Goal: Transaction & Acquisition: Obtain resource

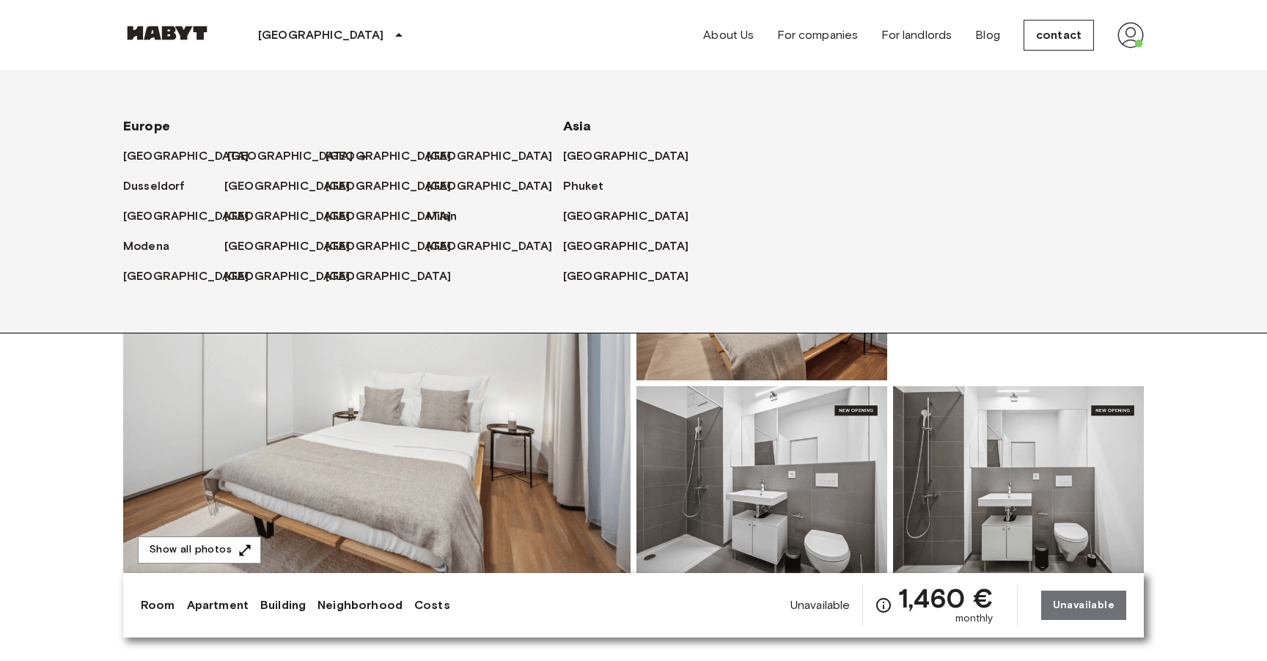
click at [235, 156] on font "[GEOGRAPHIC_DATA]" at bounding box center [290, 156] width 126 height 14
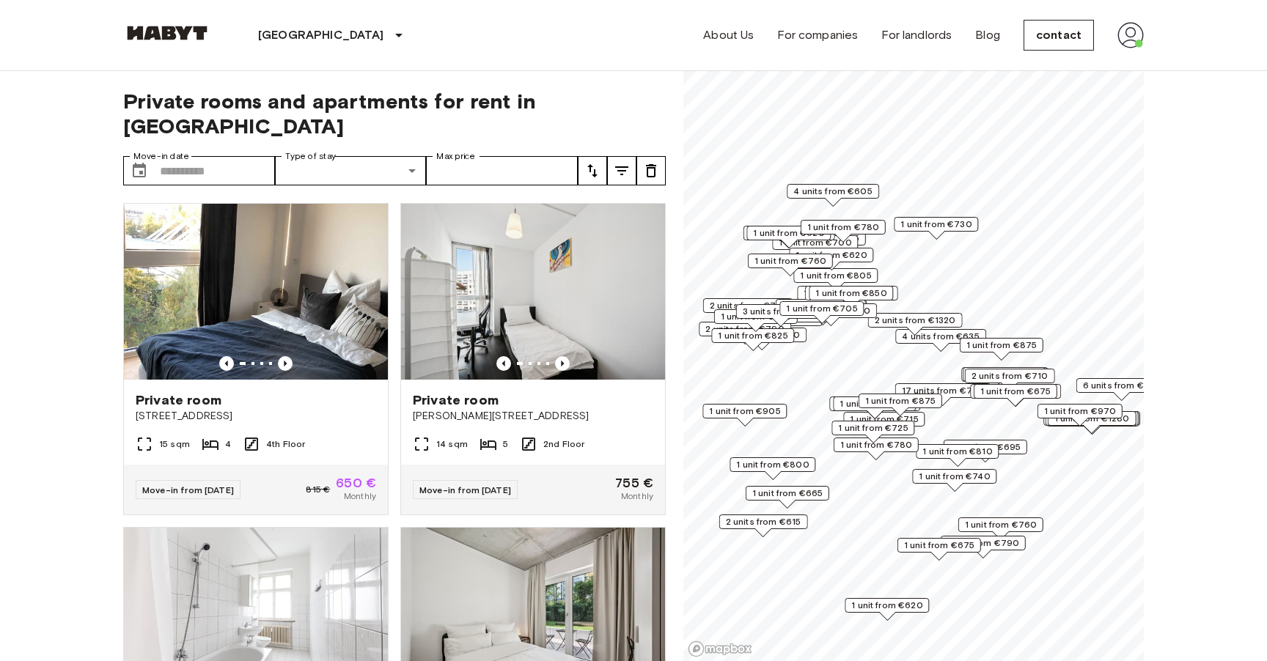
click at [178, 165] on div "Private rooms and apartments for rent in [GEOGRAPHIC_DATA] Move-in date ​ Move-…" at bounding box center [394, 366] width 543 height 591
click at [191, 156] on input "Move-in date" at bounding box center [217, 170] width 115 height 29
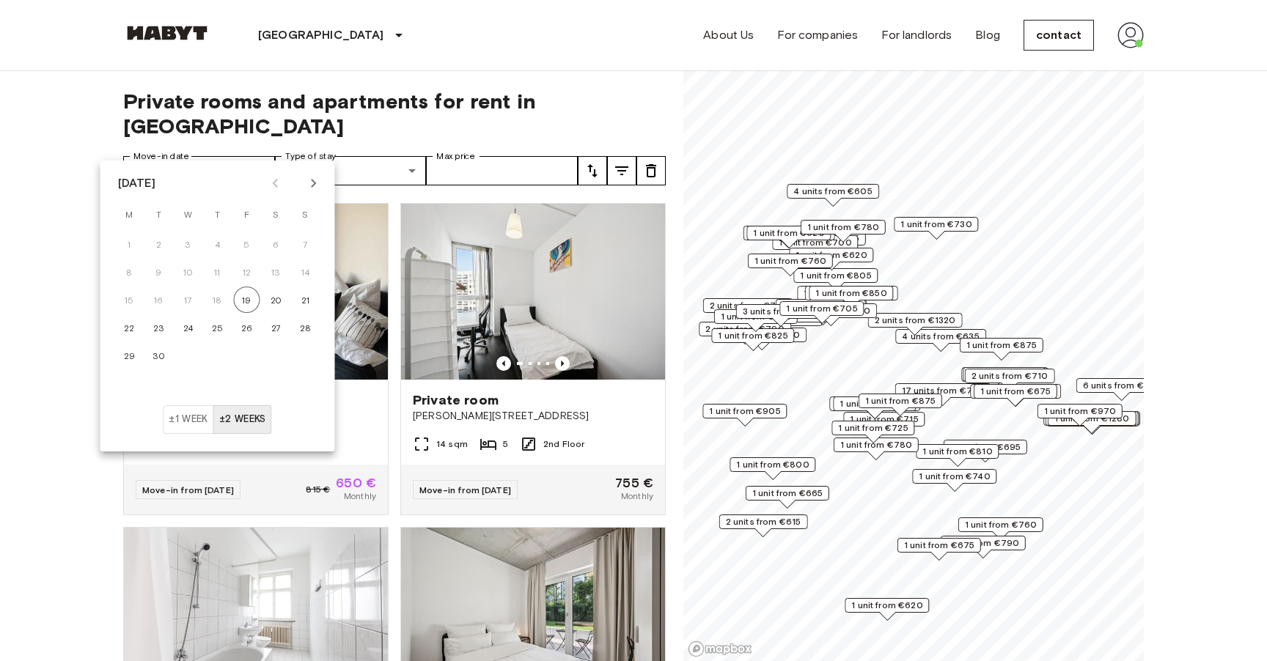
click at [312, 186] on icon "Next month" at bounding box center [313, 183] width 5 height 9
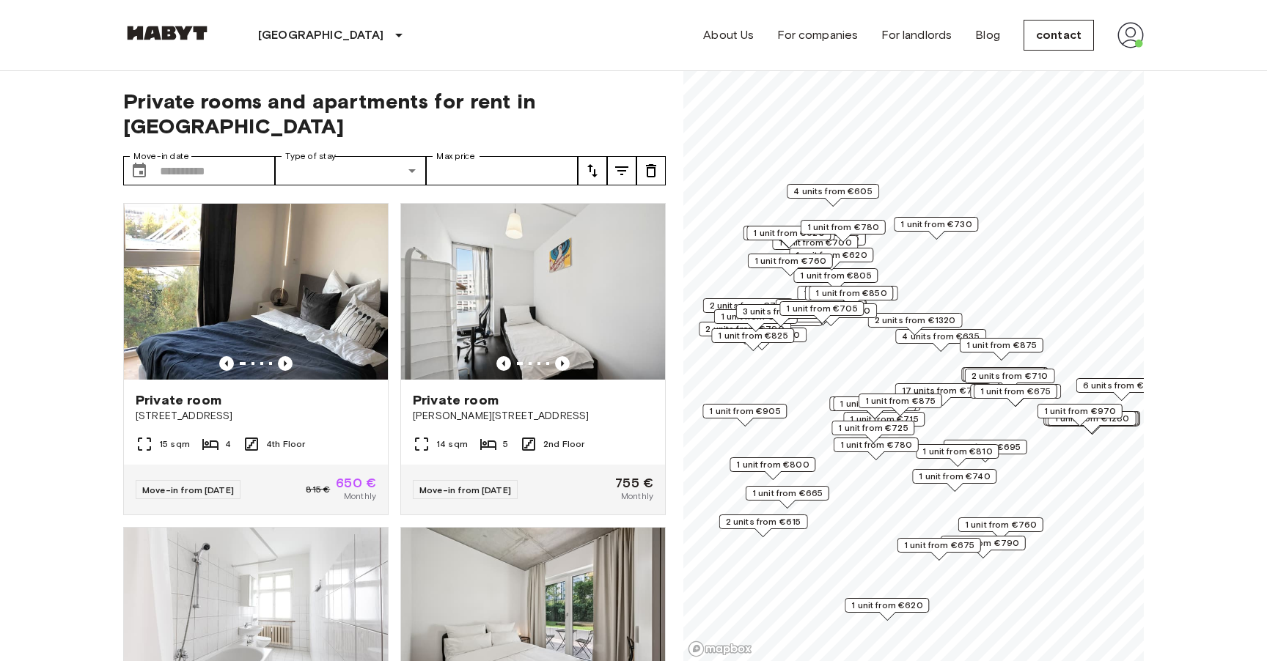
click at [357, 191] on div "Private room [STREET_ADDRESS] 15 sqm 4 4th Floor Move-in from [DATE] 815 € 650 …" at bounding box center [249, 353] width 277 height 324
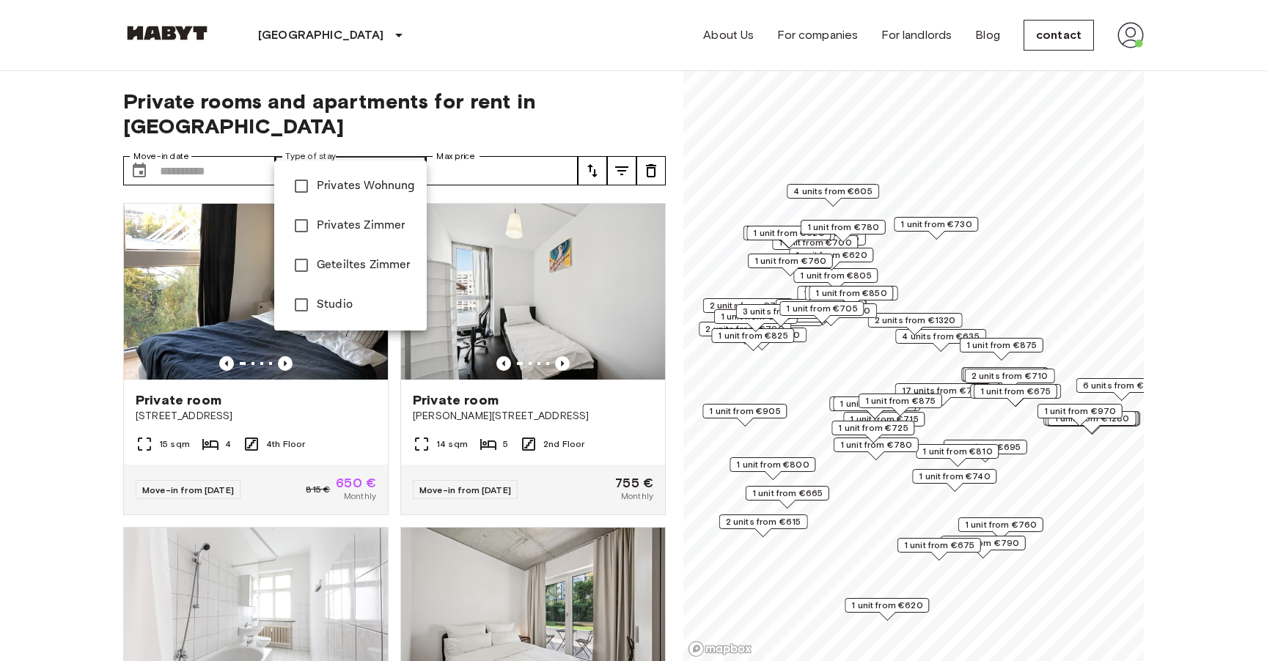
click at [332, 311] on font "studio" at bounding box center [334, 305] width 34 height 14
type input "******"
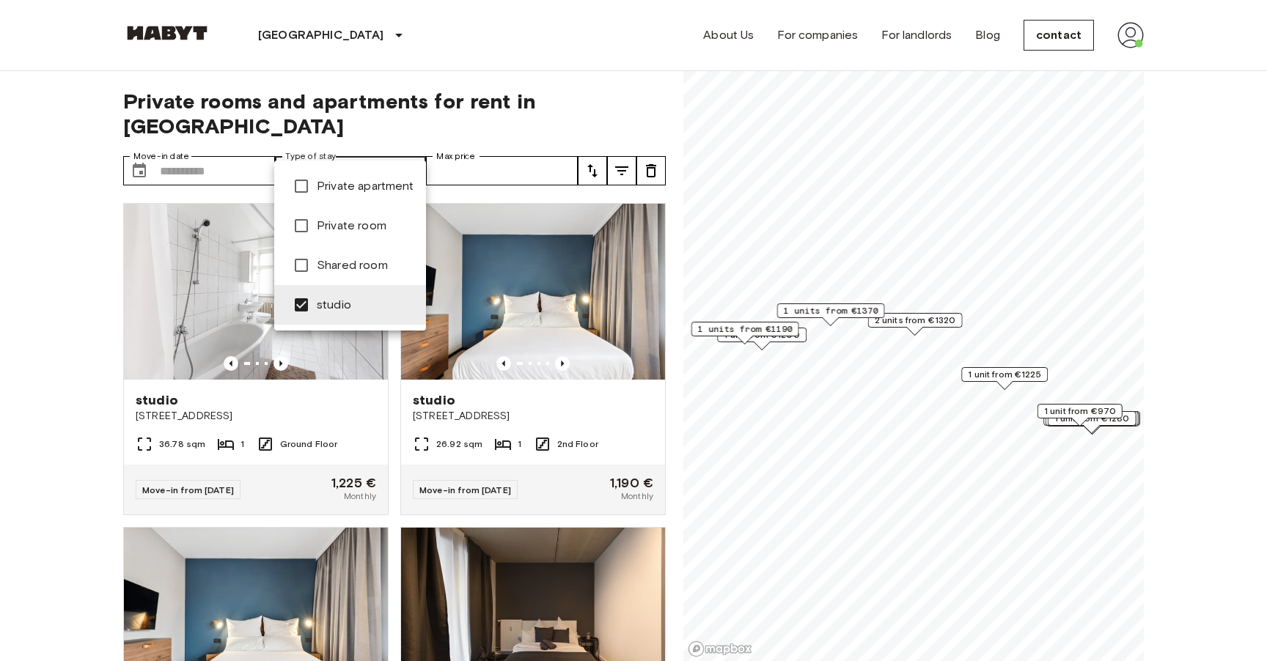
click at [0, 339] on div at bounding box center [633, 330] width 1267 height 661
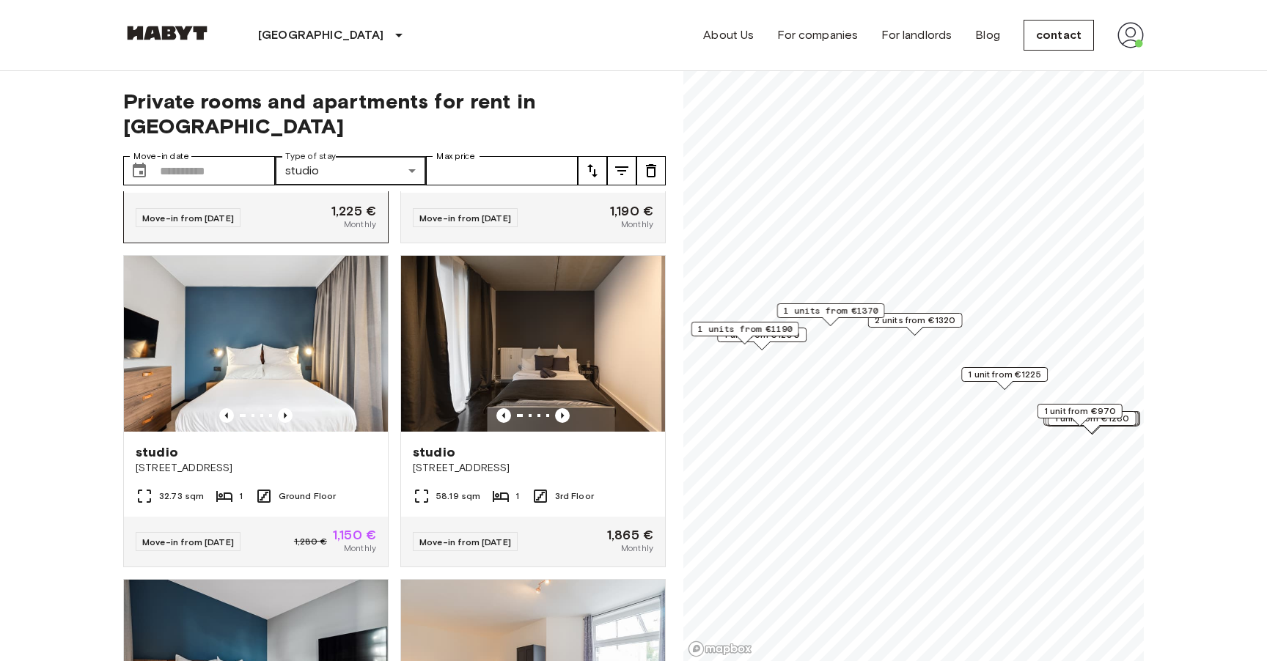
scroll to position [284, 0]
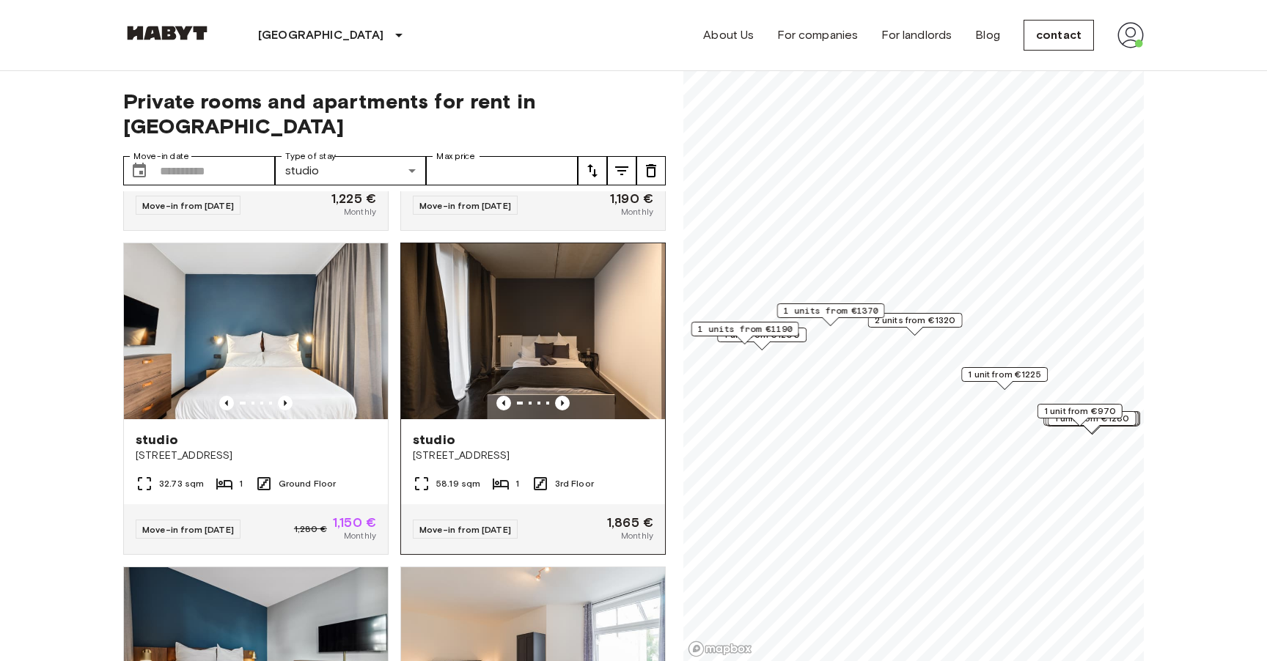
click at [438, 432] on font "studio" at bounding box center [434, 440] width 43 height 16
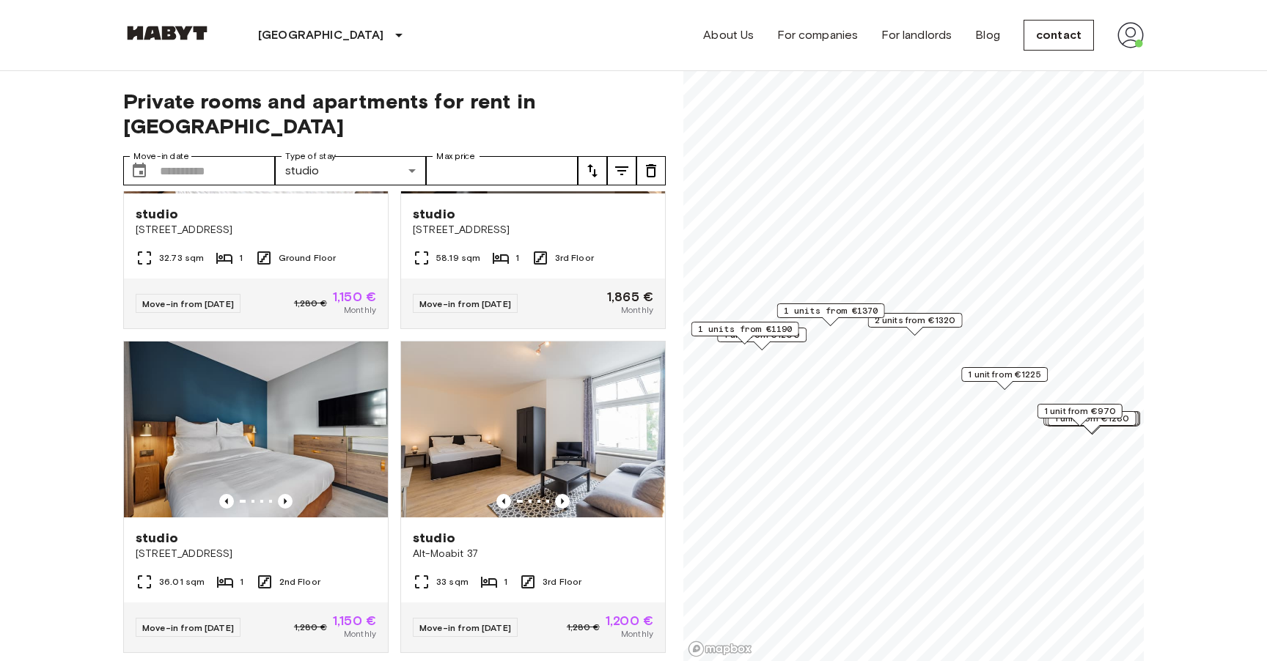
scroll to position [0, 0]
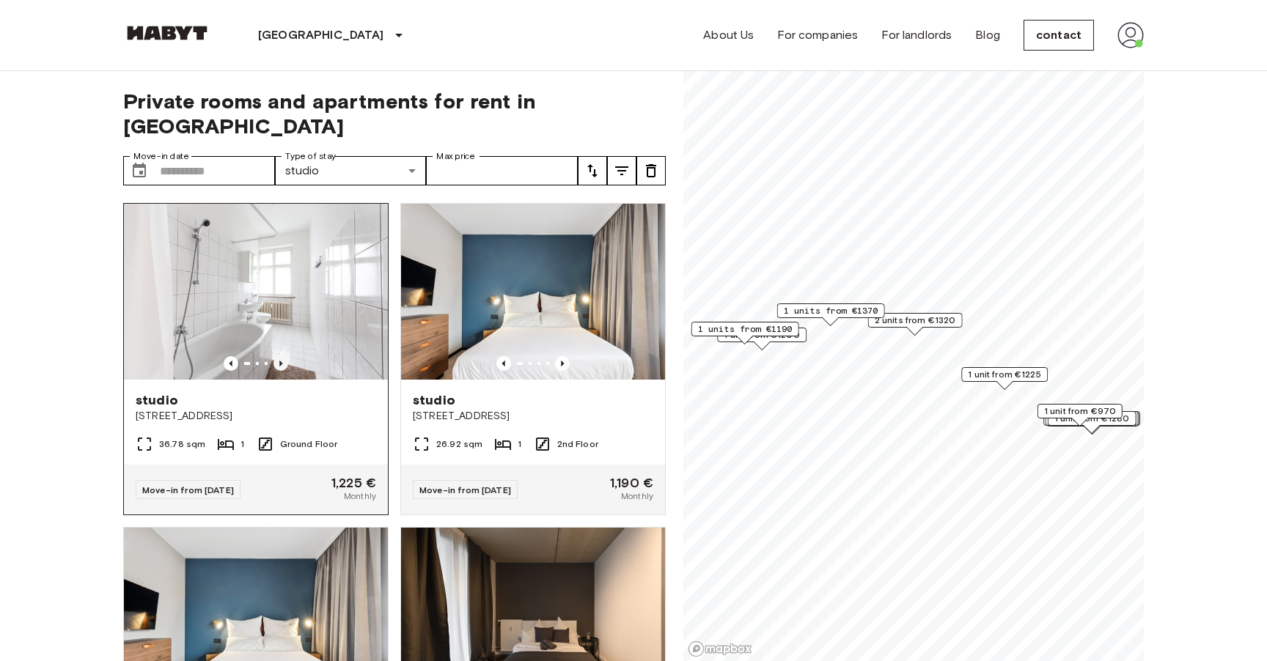
click at [286, 356] on icon "Previous image" at bounding box center [280, 363] width 15 height 15
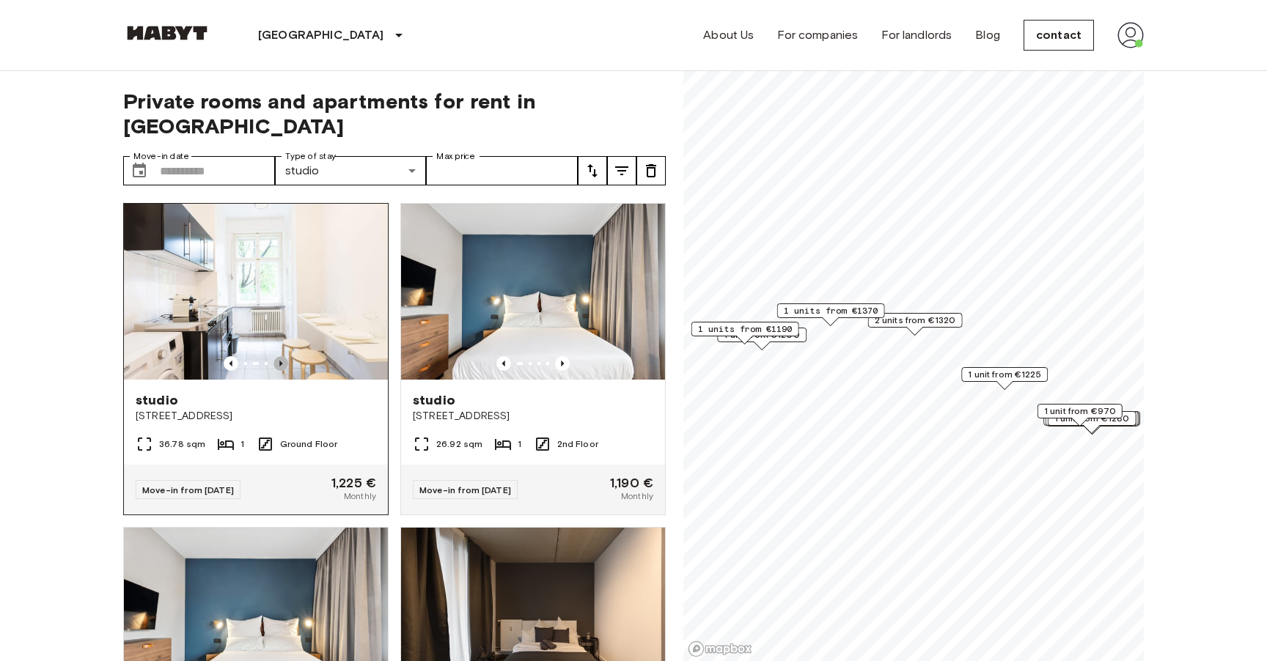
click at [286, 356] on icon "Previous image" at bounding box center [280, 363] width 15 height 15
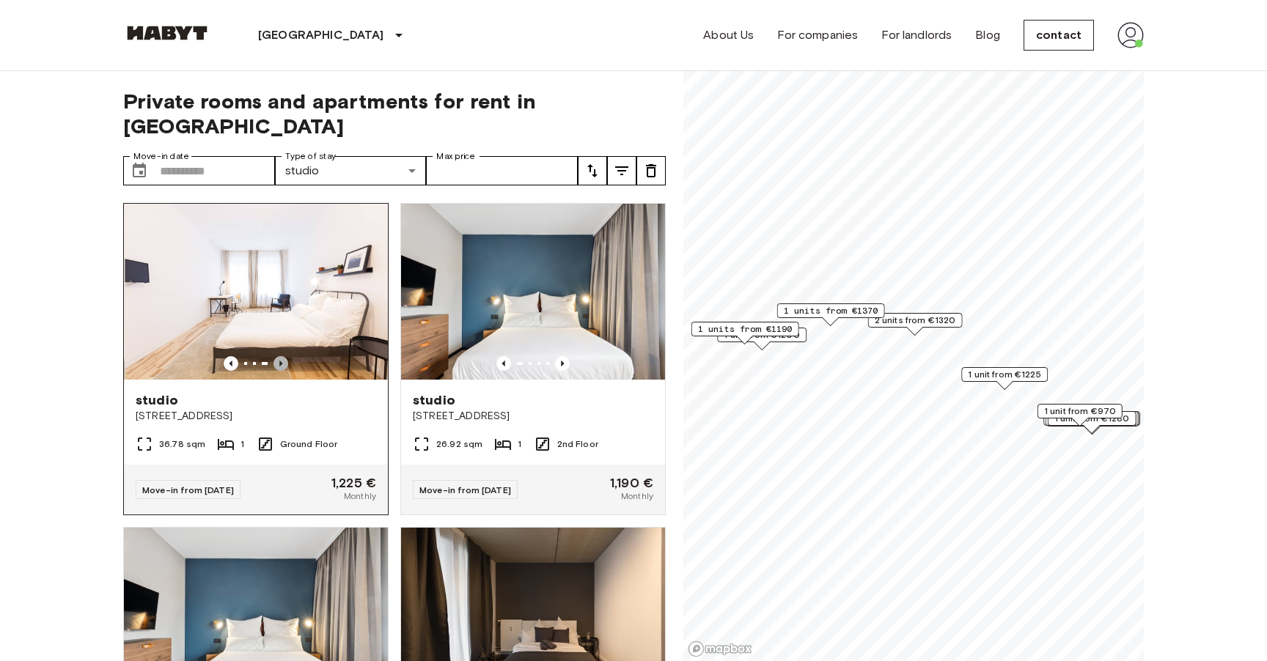
click at [282, 356] on icon "Previous image" at bounding box center [280, 363] width 15 height 15
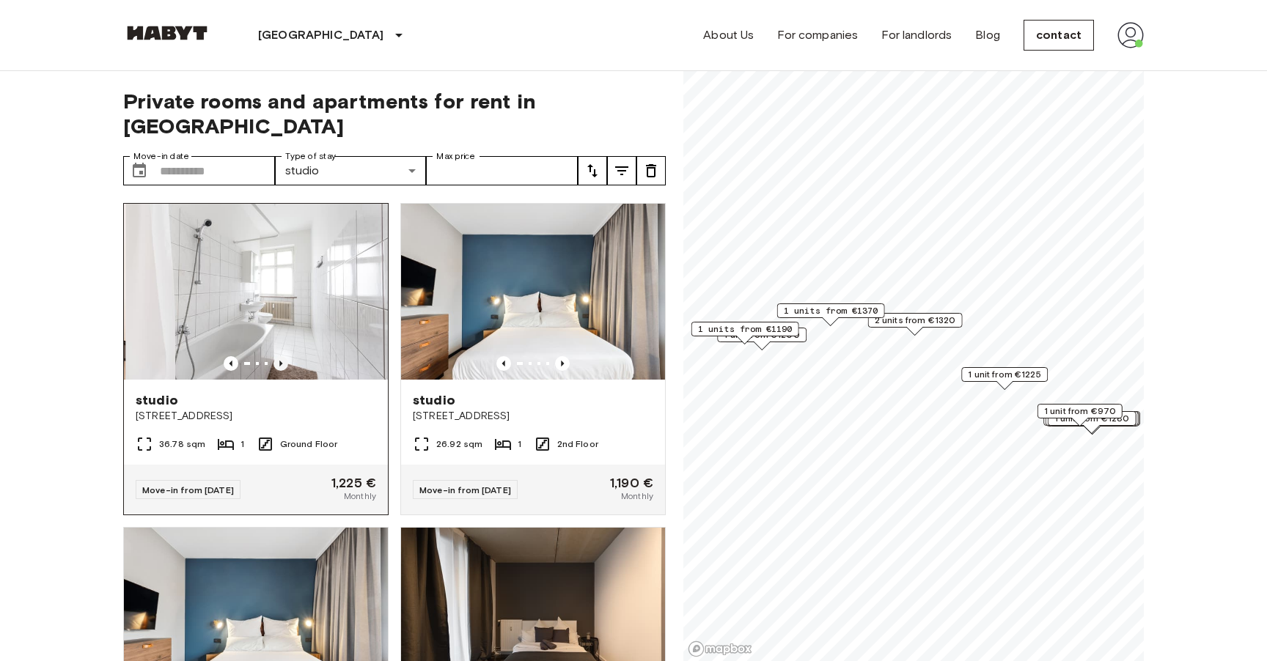
click at [282, 356] on icon "Previous image" at bounding box center [280, 363] width 15 height 15
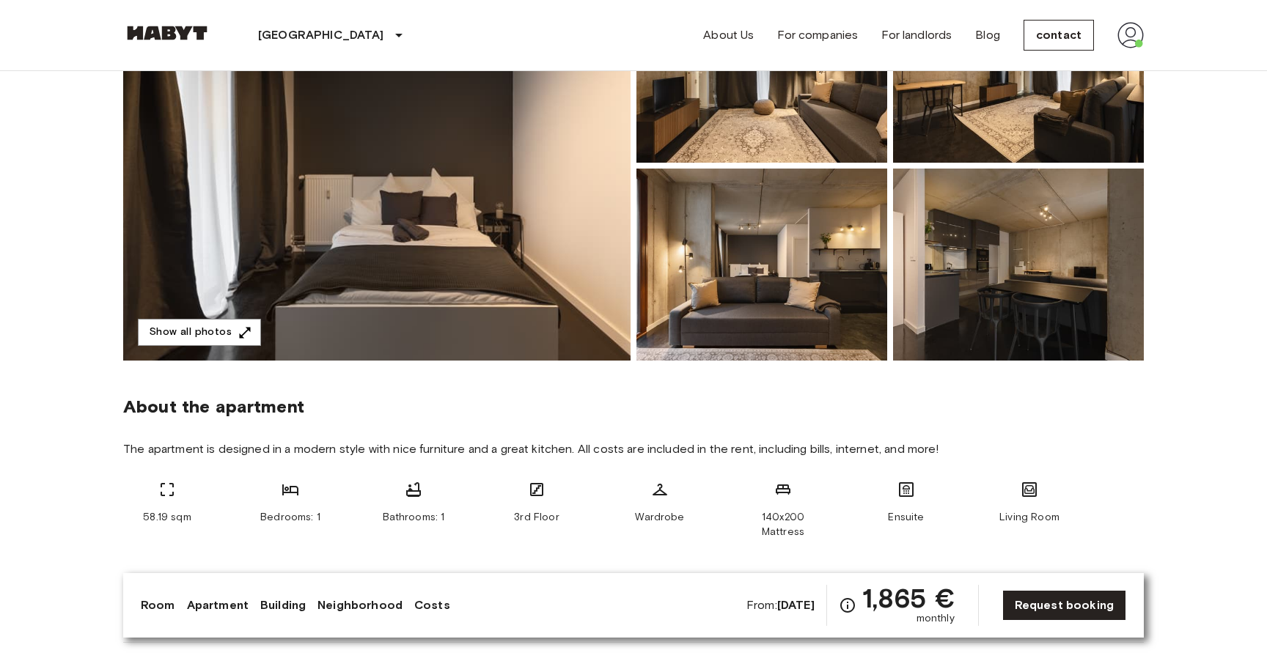
scroll to position [220, 0]
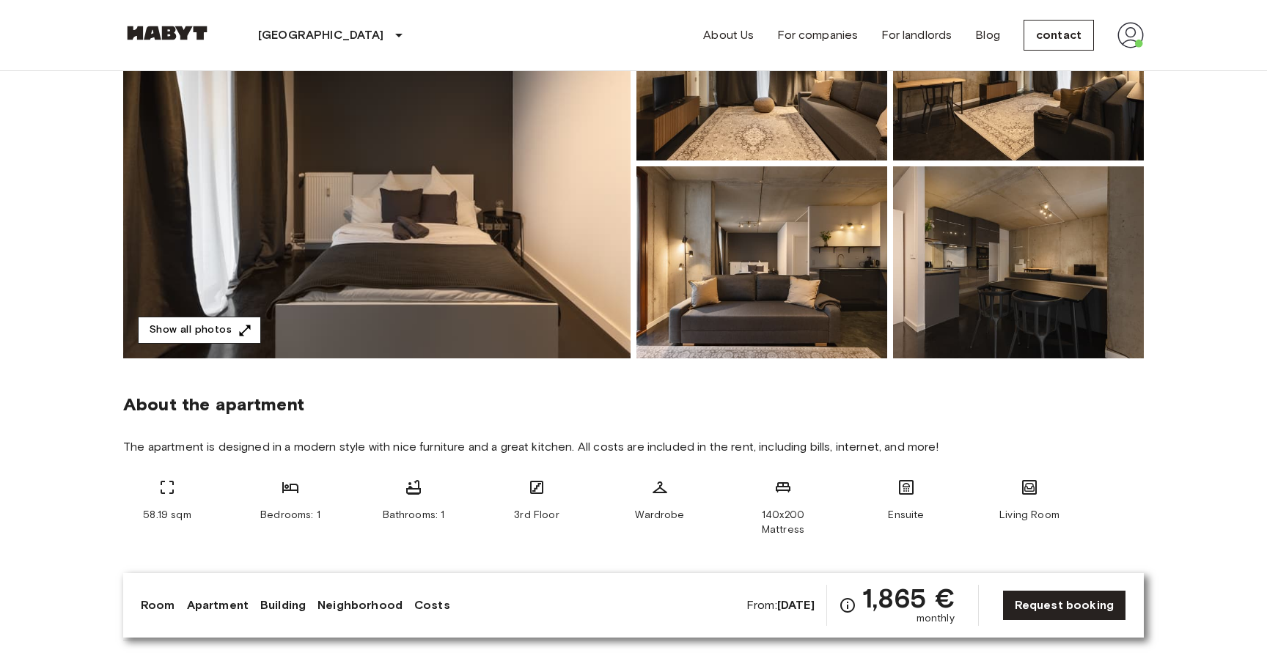
click at [203, 328] on font "Show all photos" at bounding box center [191, 330] width 82 height 12
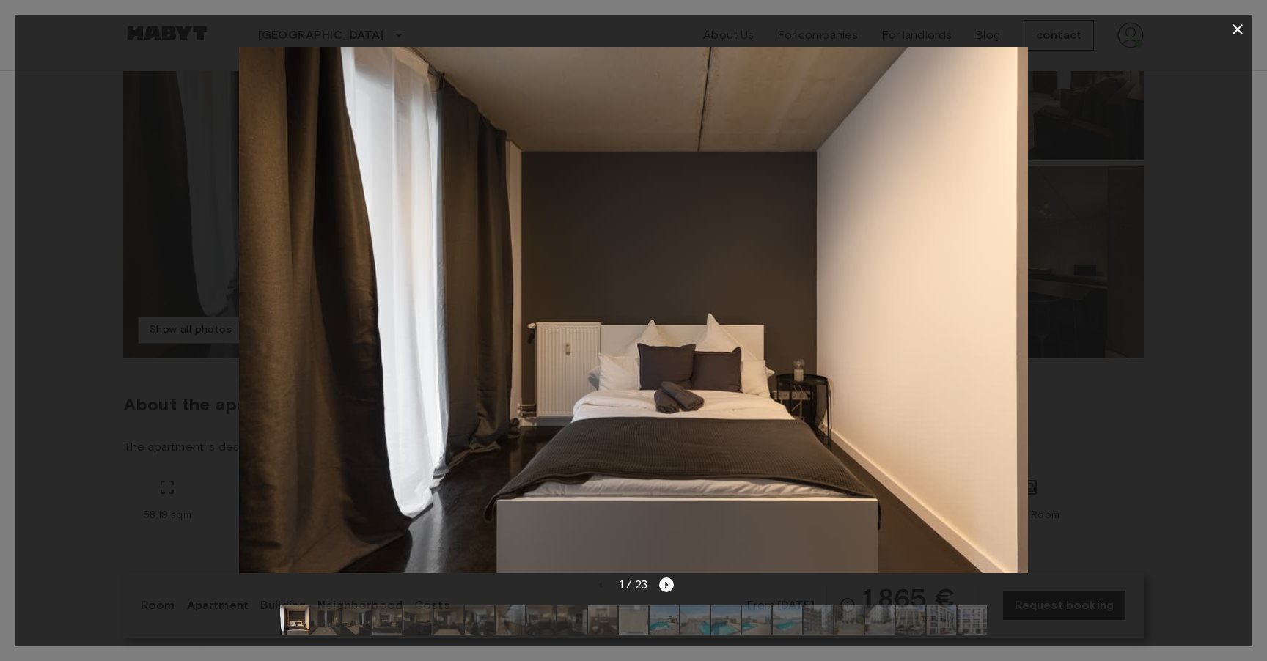
click at [670, 584] on icon "Next image" at bounding box center [666, 585] width 15 height 15
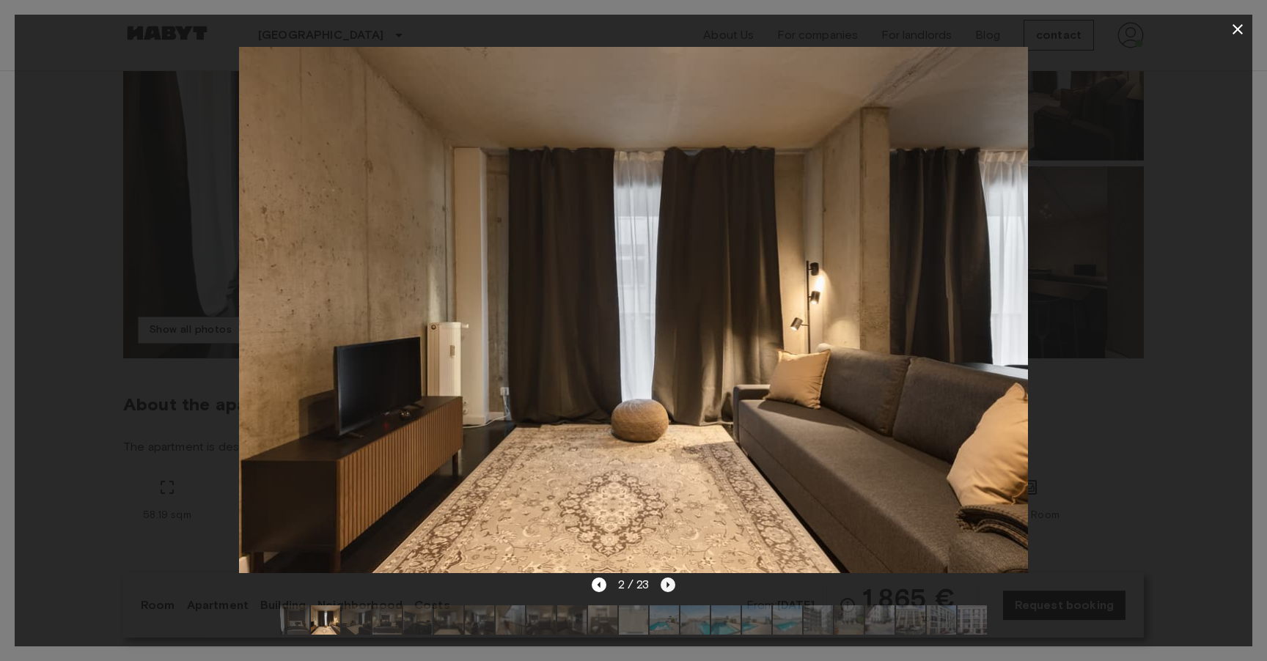
click at [670, 584] on icon "Next image" at bounding box center [668, 585] width 15 height 15
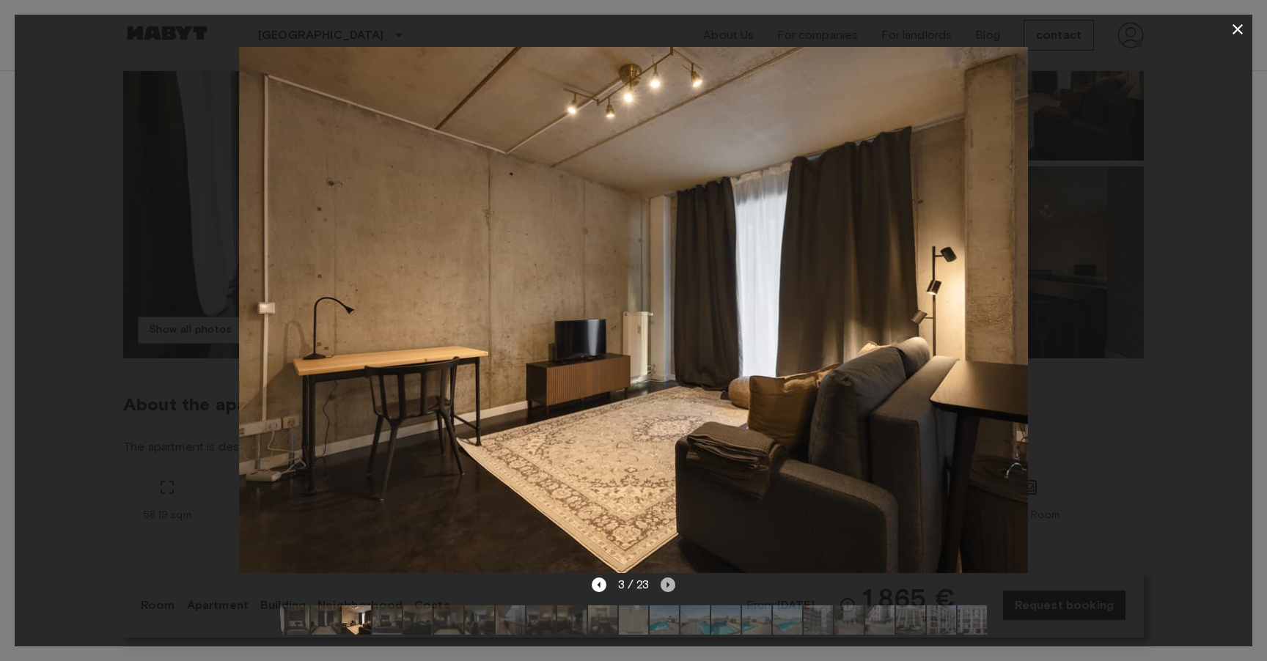
click at [670, 584] on icon "Next image" at bounding box center [668, 585] width 15 height 15
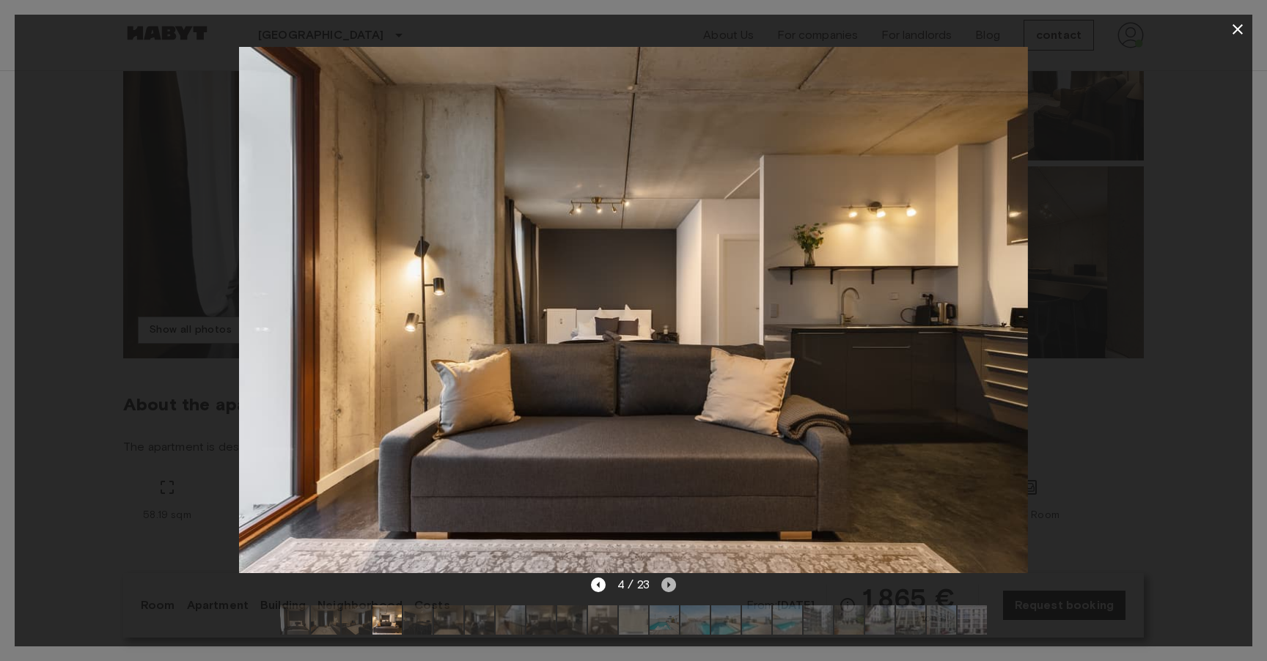
click at [670, 584] on icon "Next image" at bounding box center [668, 585] width 15 height 15
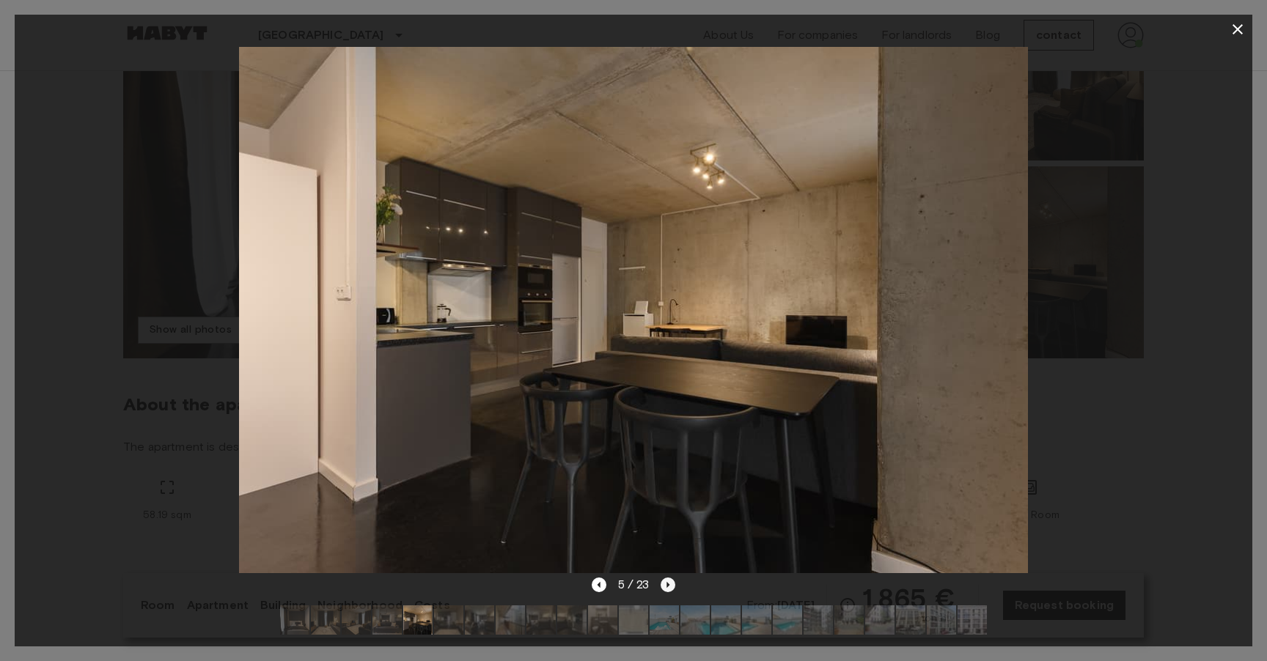
click at [670, 584] on icon "Next image" at bounding box center [668, 585] width 15 height 15
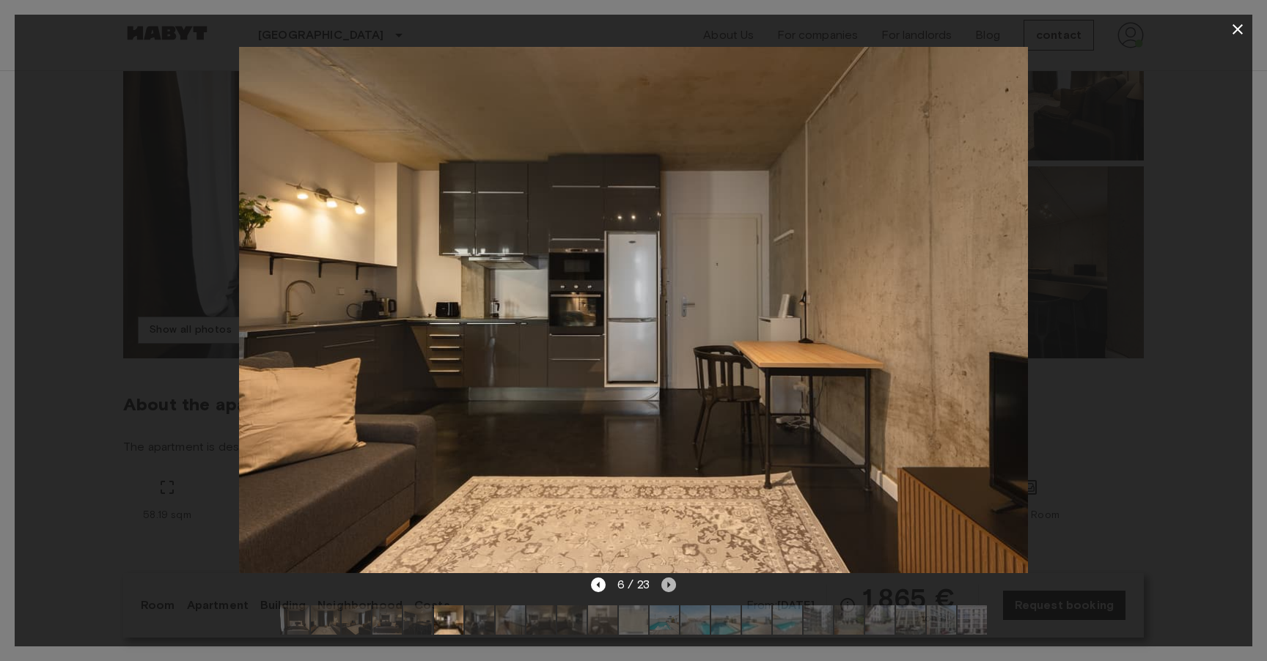
click at [670, 584] on icon "Next image" at bounding box center [668, 585] width 15 height 15
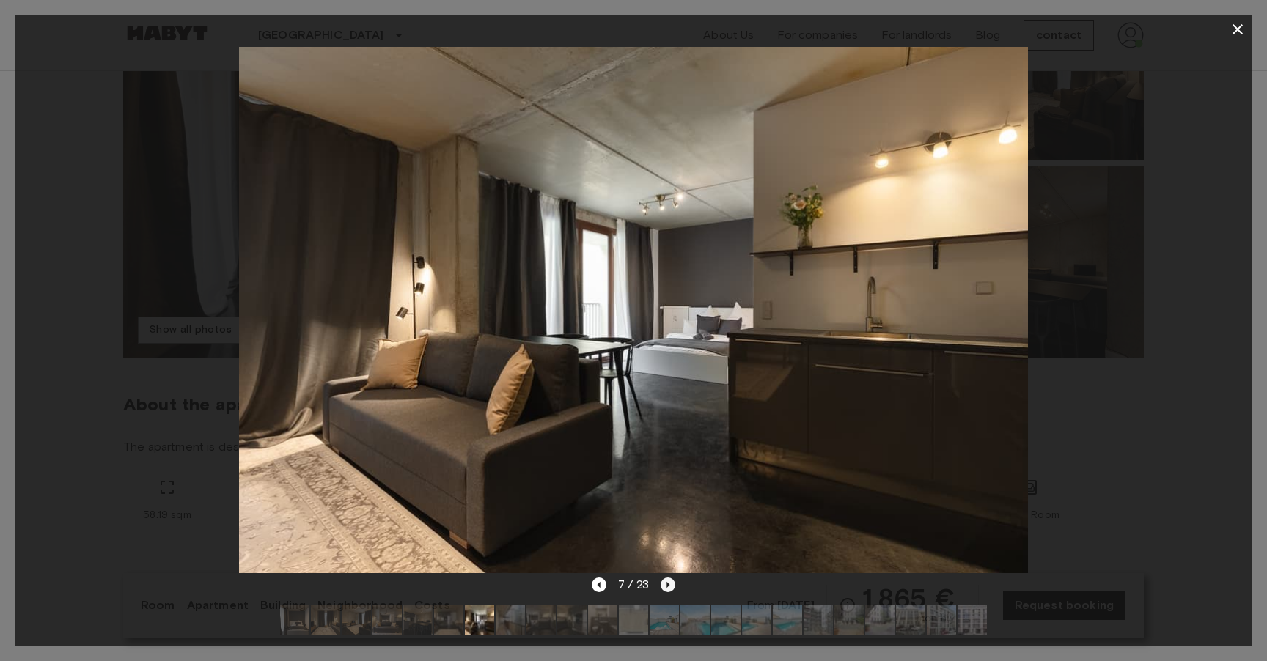
click at [670, 585] on icon "Next image" at bounding box center [668, 585] width 15 height 15
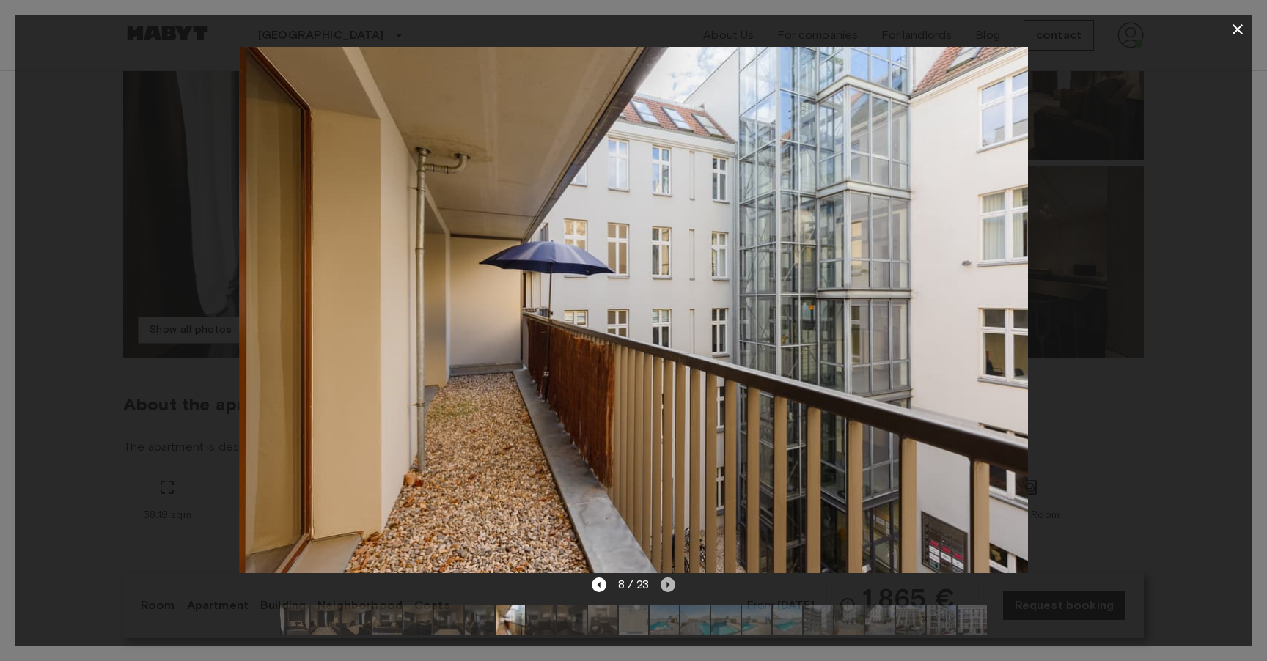
click at [670, 585] on icon "Next image" at bounding box center [668, 585] width 15 height 15
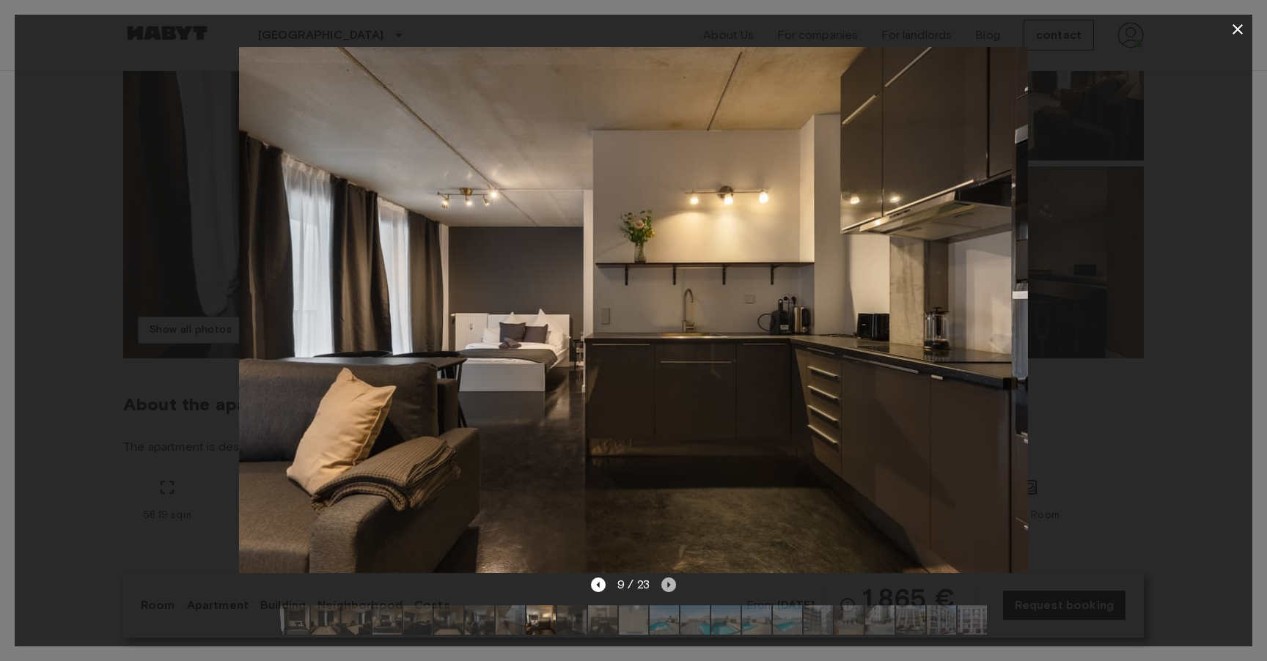
click at [670, 585] on icon "Next image" at bounding box center [668, 585] width 3 height 6
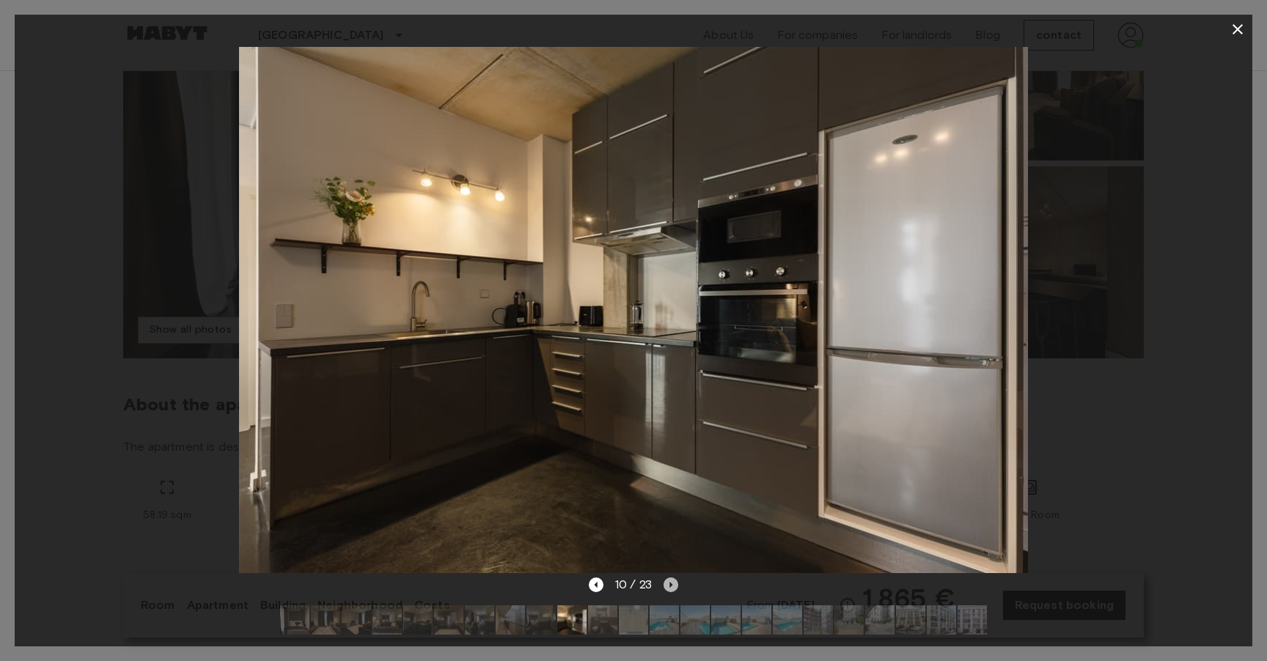
click at [670, 585] on icon "Next image" at bounding box center [670, 585] width 3 height 6
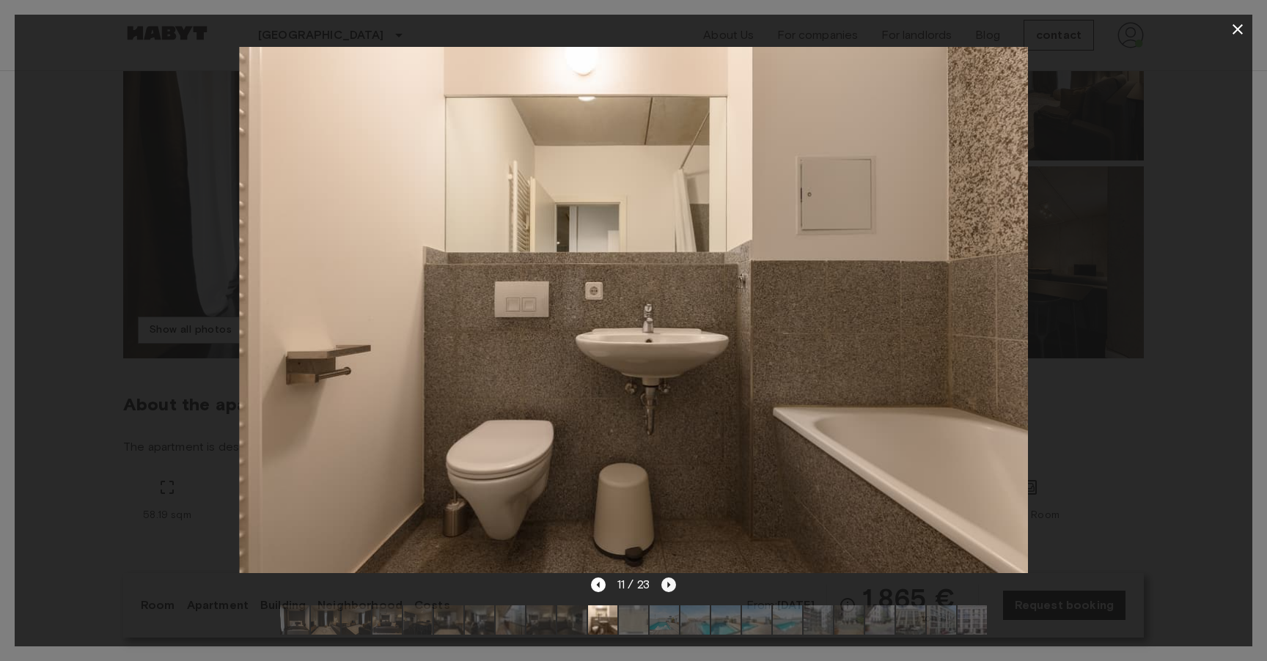
click at [670, 585] on icon "Next image" at bounding box center [668, 585] width 3 height 6
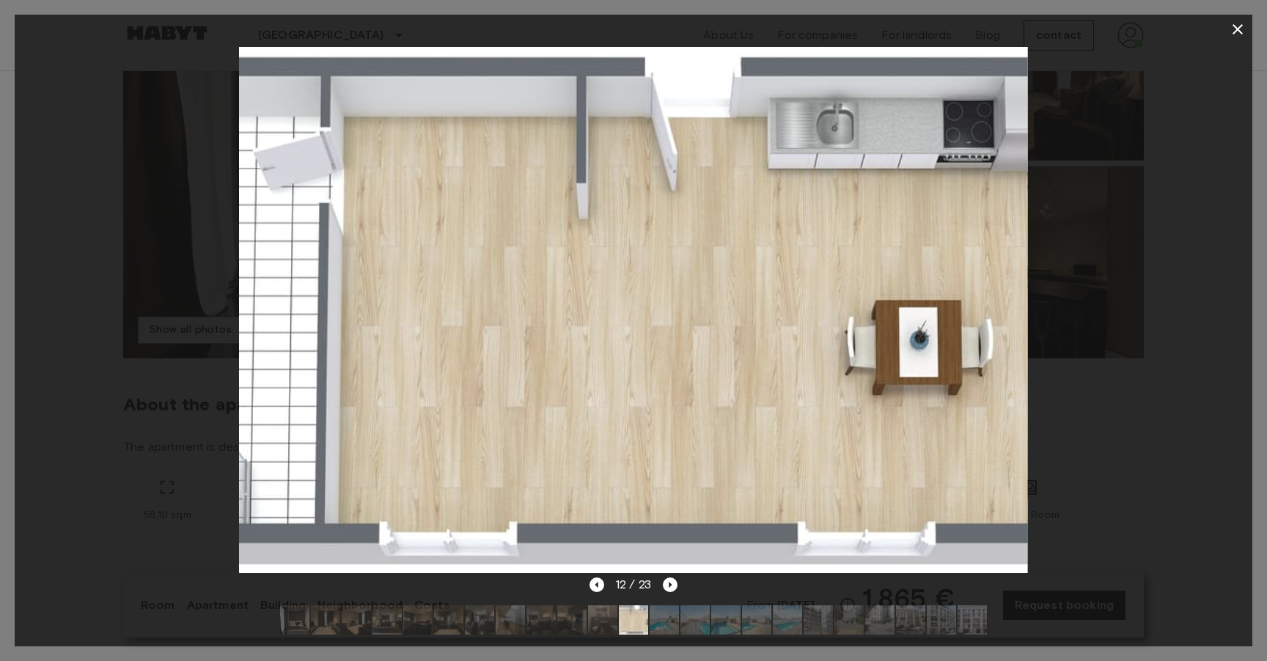
drag, startPoint x: 730, startPoint y: 347, endPoint x: 1025, endPoint y: 4, distance: 451.8
click at [0, 0] on div "12 / 23" at bounding box center [633, 330] width 1267 height 661
click at [673, 590] on icon "Next image" at bounding box center [670, 585] width 15 height 15
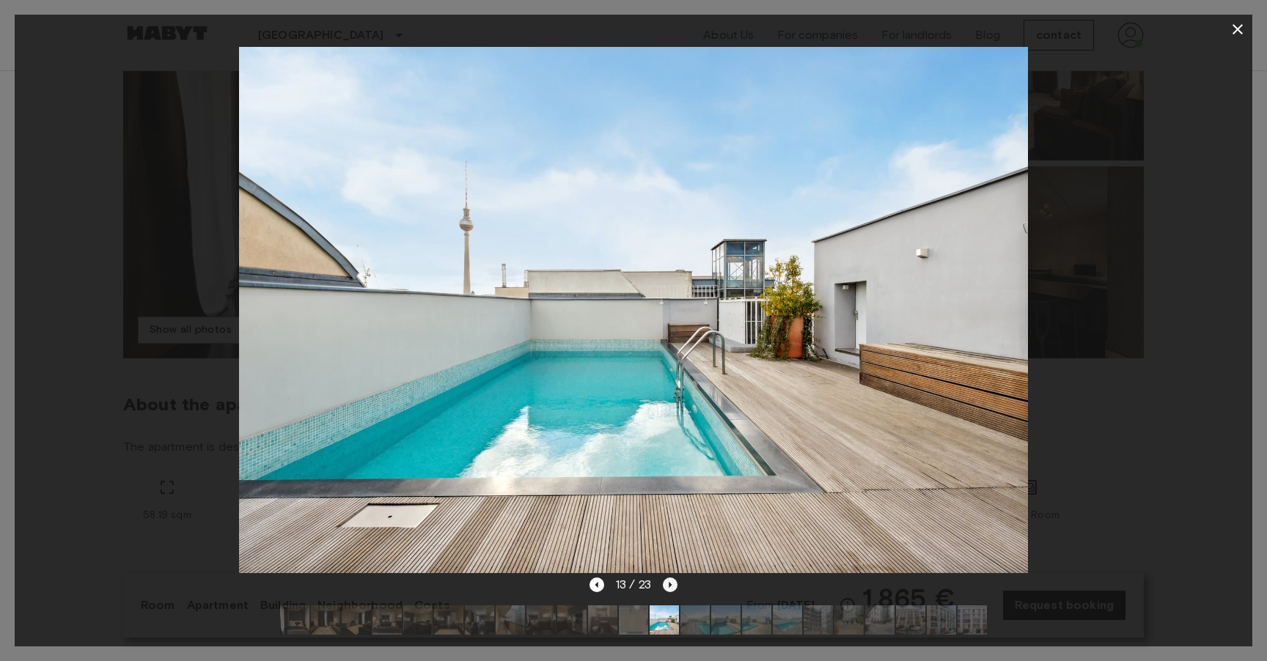
click at [673, 590] on icon "Next image" at bounding box center [670, 585] width 15 height 15
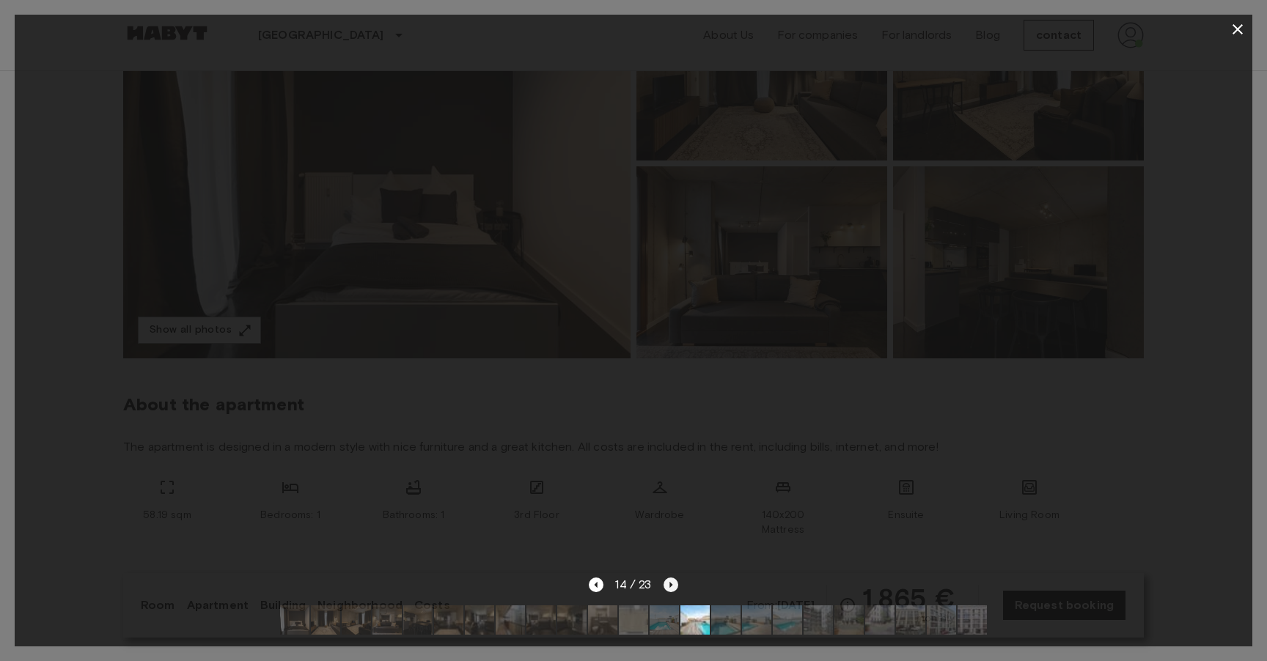
click at [673, 590] on icon "Next image" at bounding box center [671, 585] width 15 height 15
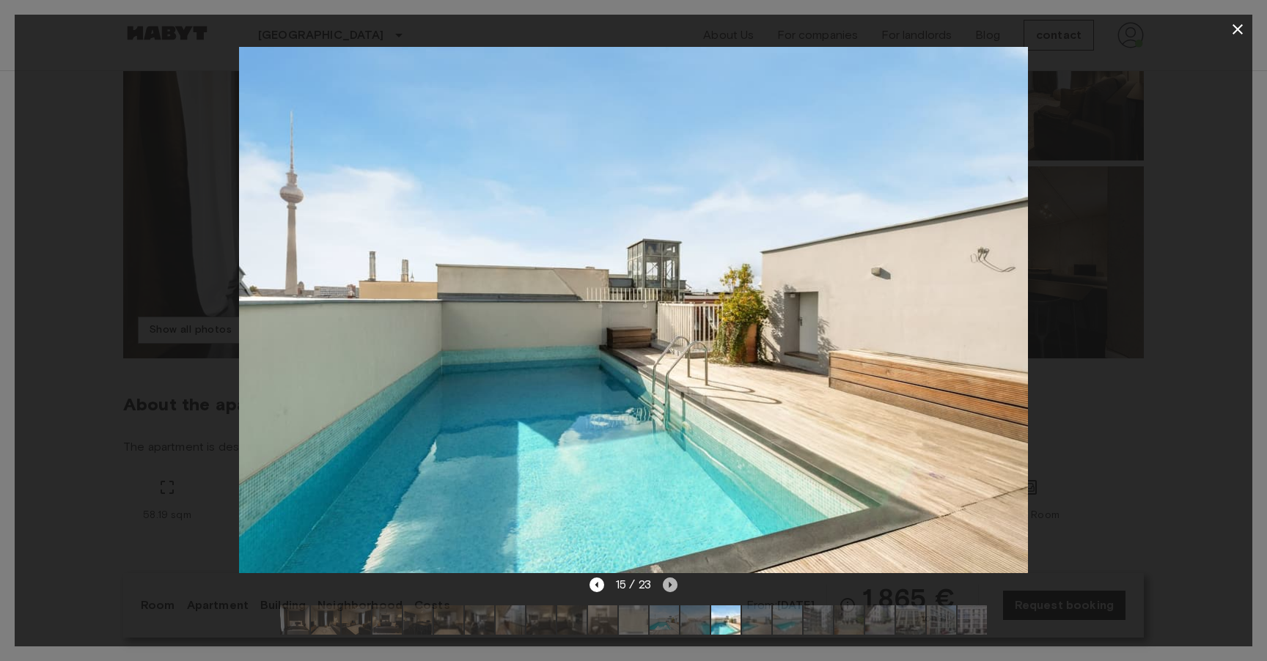
click at [672, 590] on icon "Next image" at bounding box center [670, 585] width 15 height 15
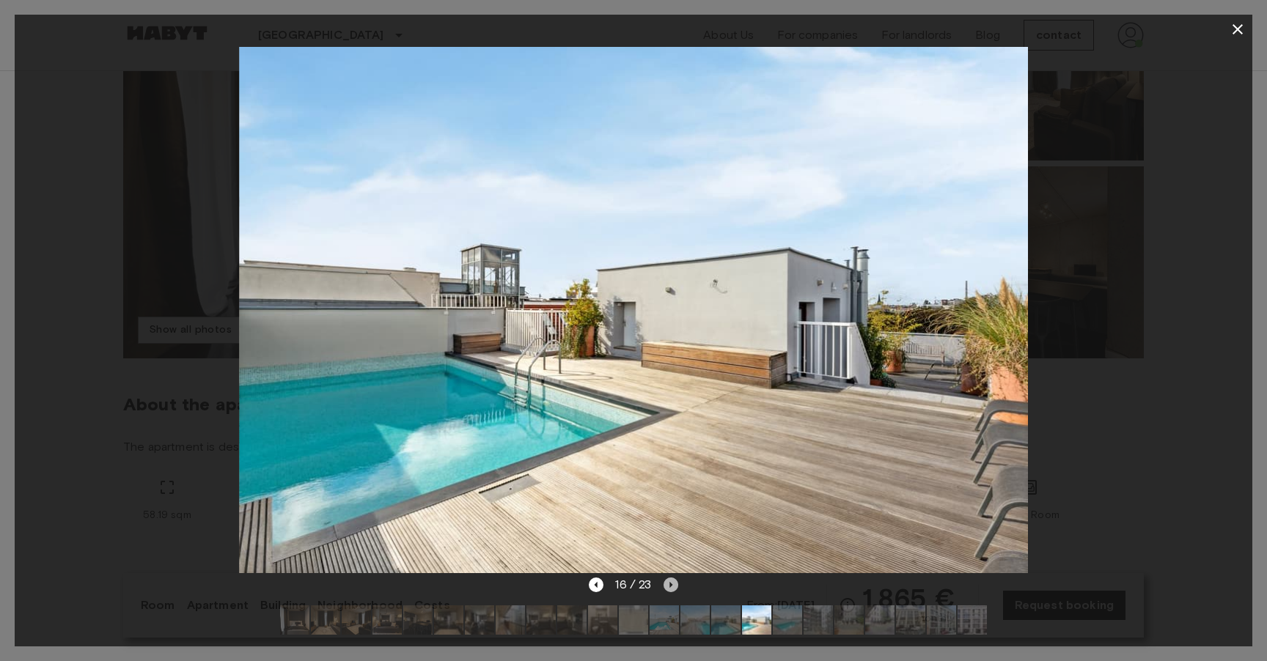
click at [672, 590] on icon "Next image" at bounding box center [671, 585] width 15 height 15
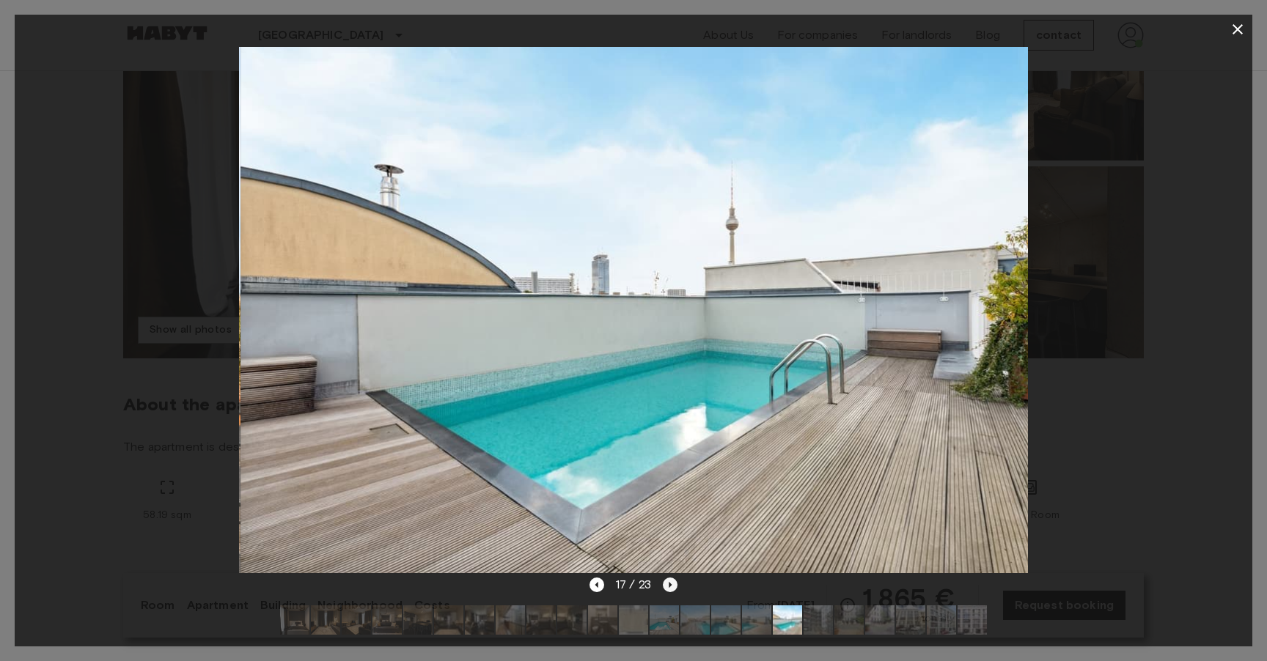
click at [672, 590] on icon "Next image" at bounding box center [670, 585] width 15 height 15
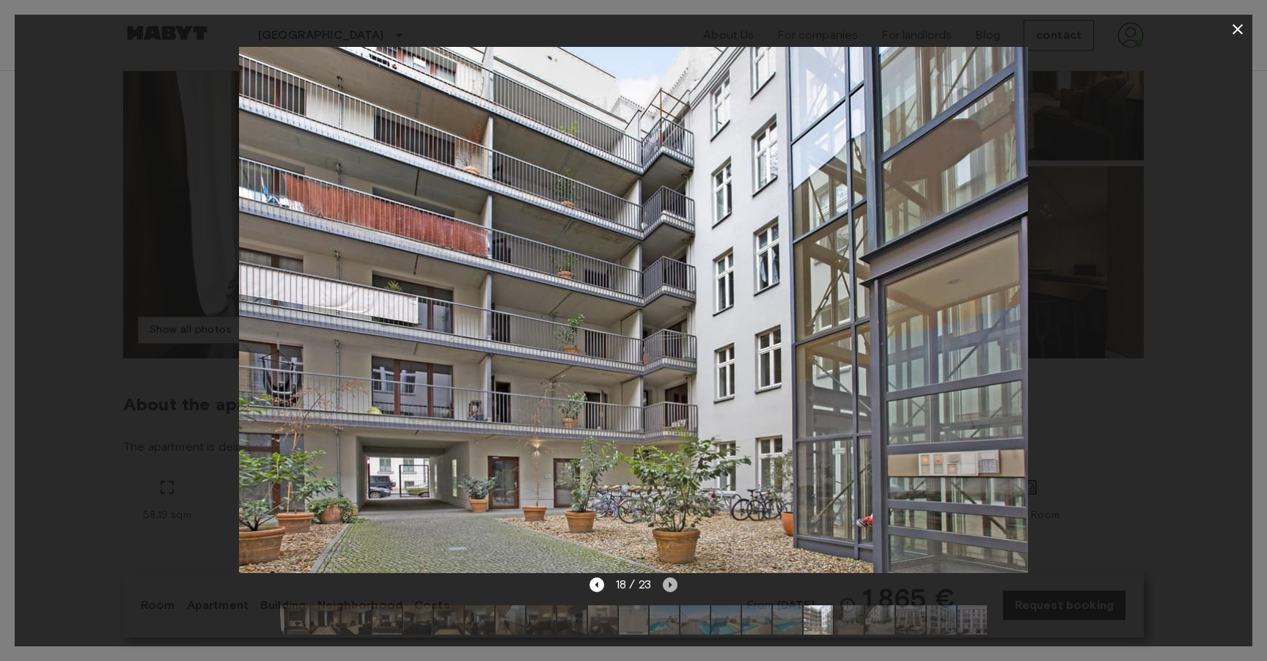
click at [672, 590] on icon "Next image" at bounding box center [670, 585] width 15 height 15
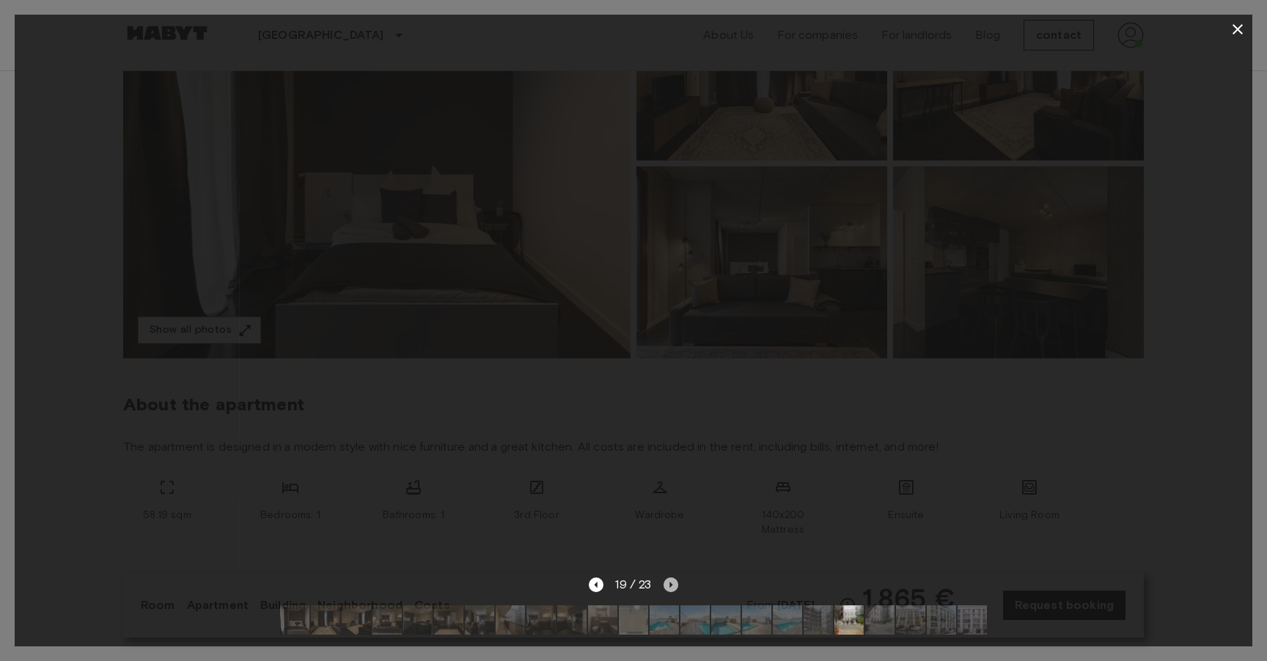
click at [672, 590] on icon "Next image" at bounding box center [671, 585] width 15 height 15
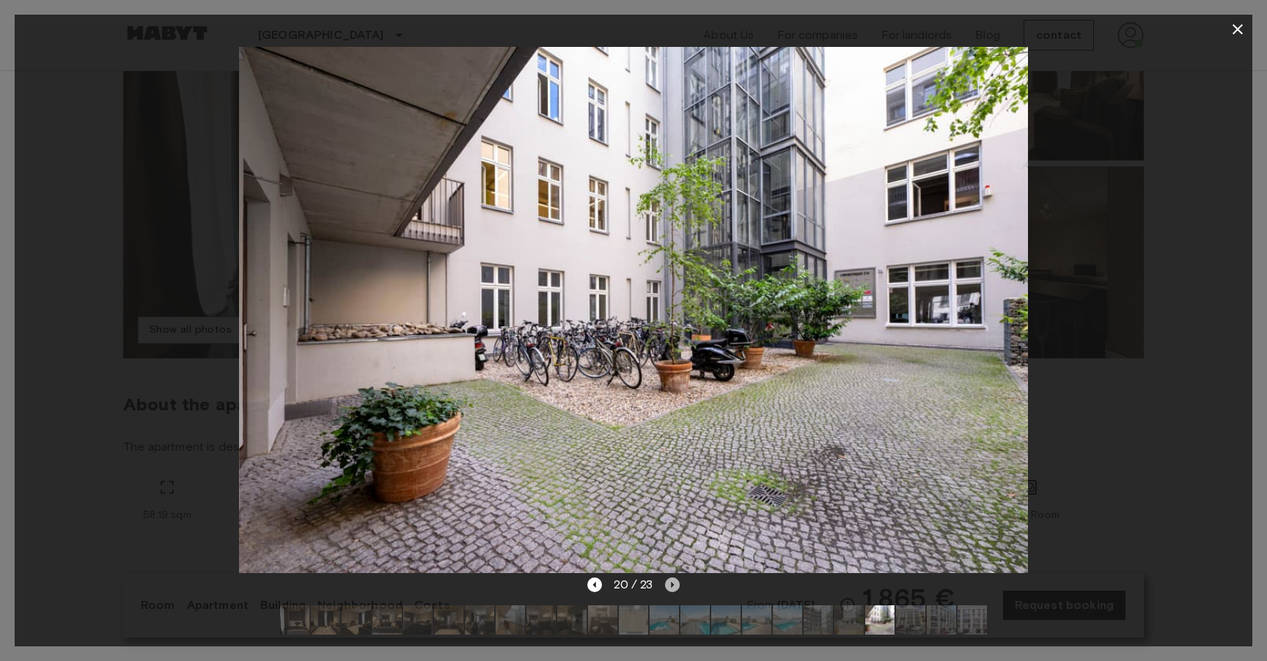
click at [672, 590] on icon "Next image" at bounding box center [672, 585] width 15 height 15
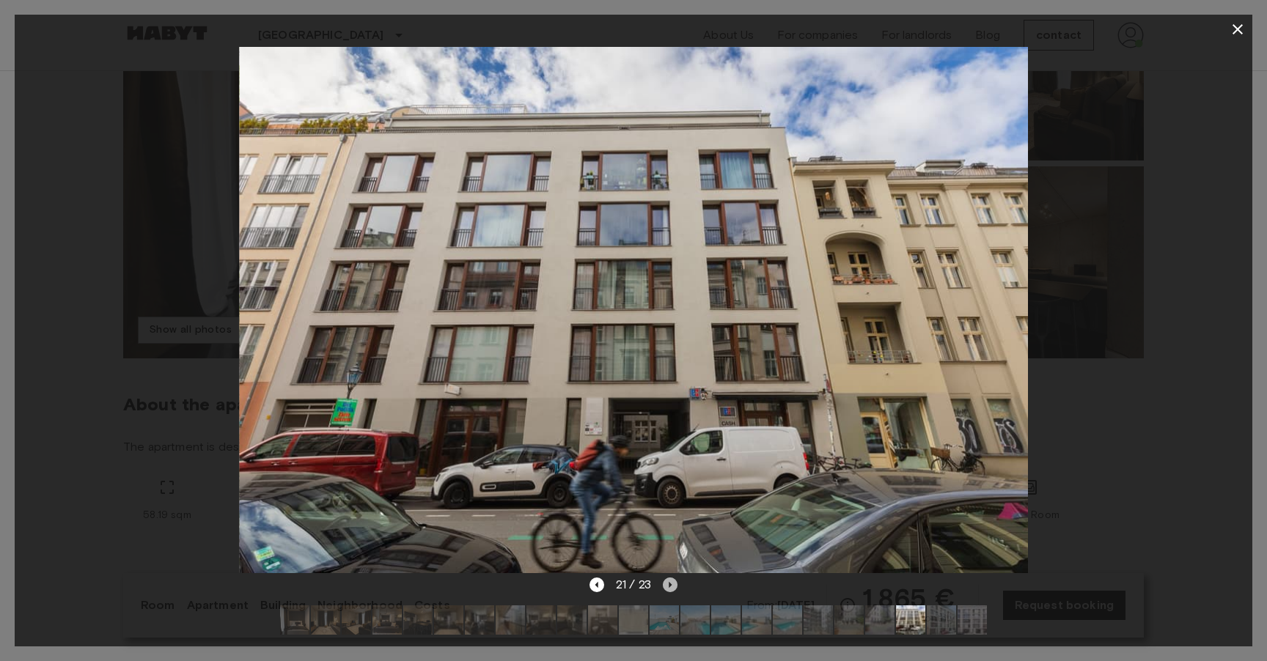
click at [672, 590] on icon "Next image" at bounding box center [670, 585] width 15 height 15
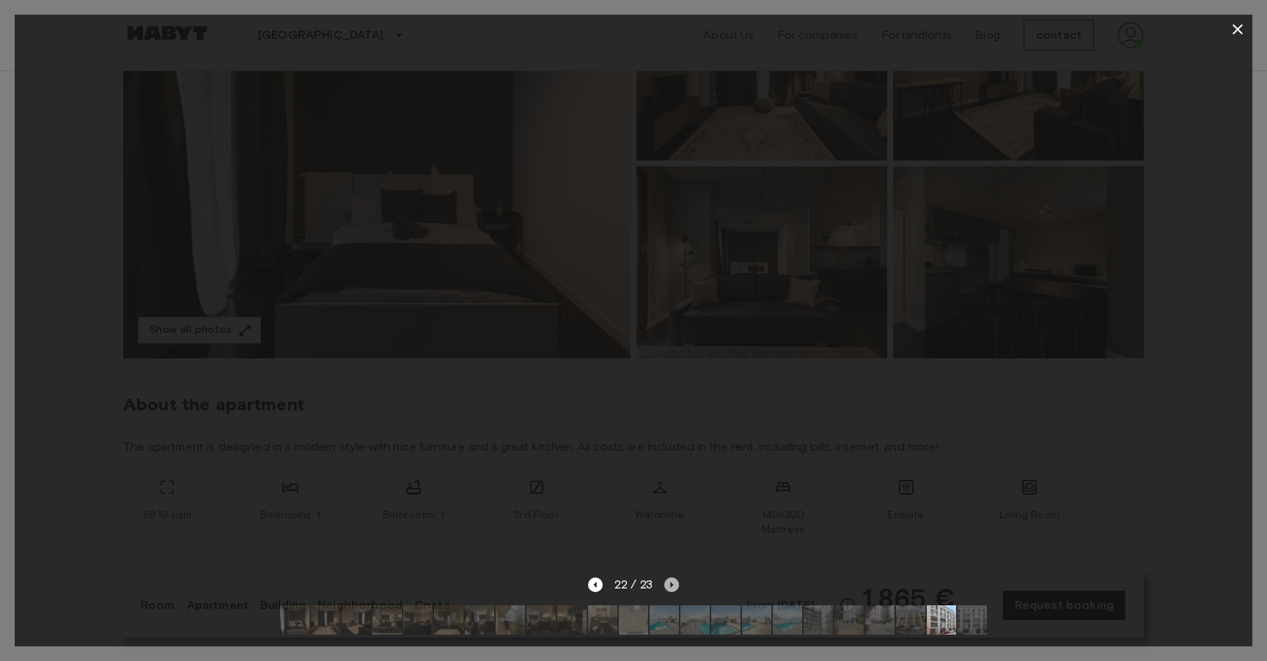
click at [672, 590] on icon "Next image" at bounding box center [671, 585] width 15 height 15
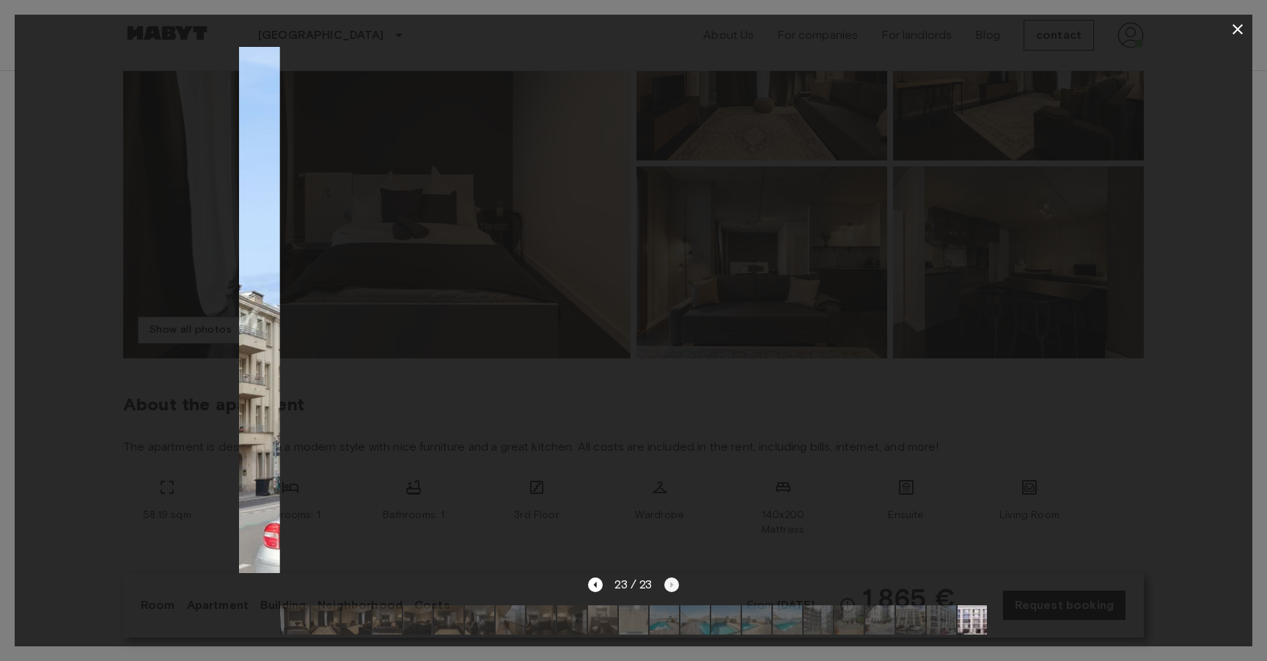
click at [672, 590] on div "23 / 23" at bounding box center [633, 585] width 90 height 18
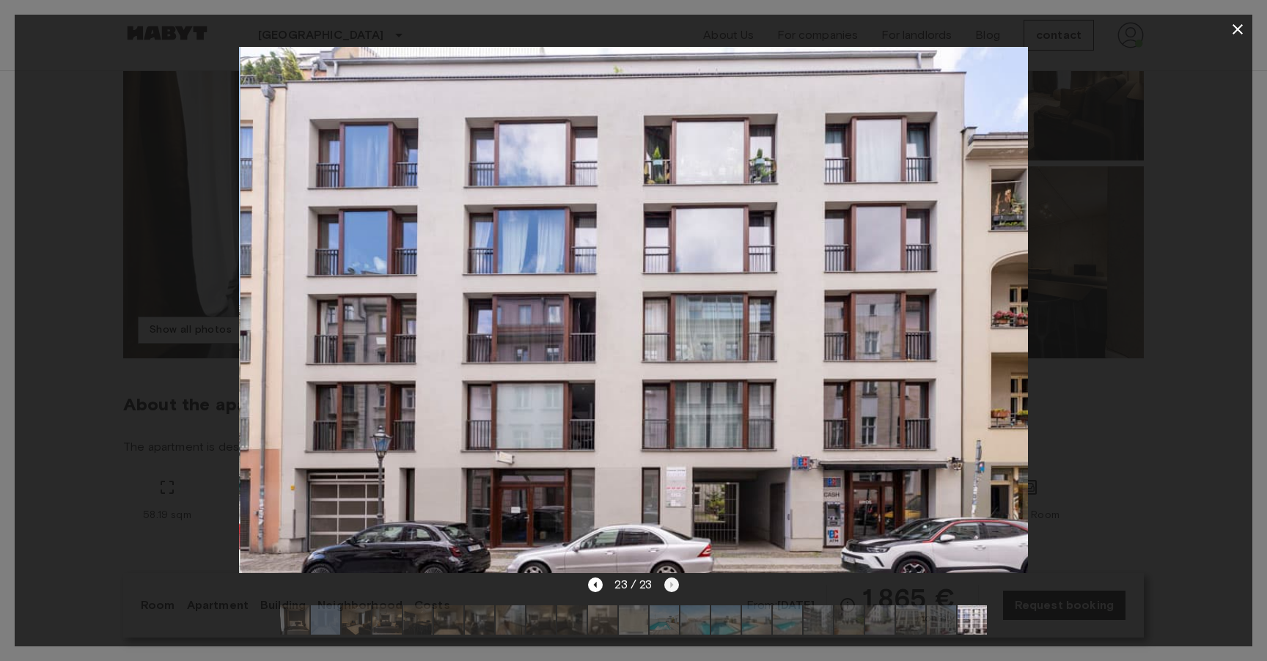
click at [672, 590] on div "23 / 23" at bounding box center [633, 585] width 90 height 18
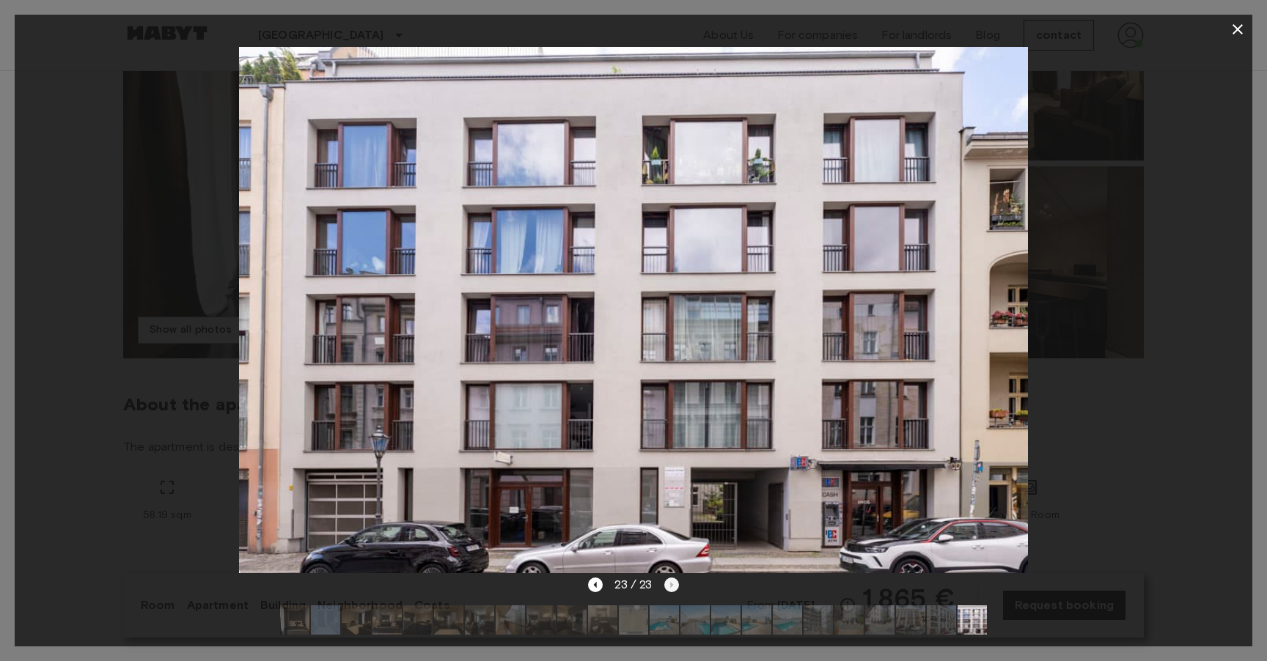
click at [672, 590] on div "23 / 23" at bounding box center [633, 585] width 90 height 18
click at [1240, 25] on icon "button" at bounding box center [1238, 30] width 18 height 18
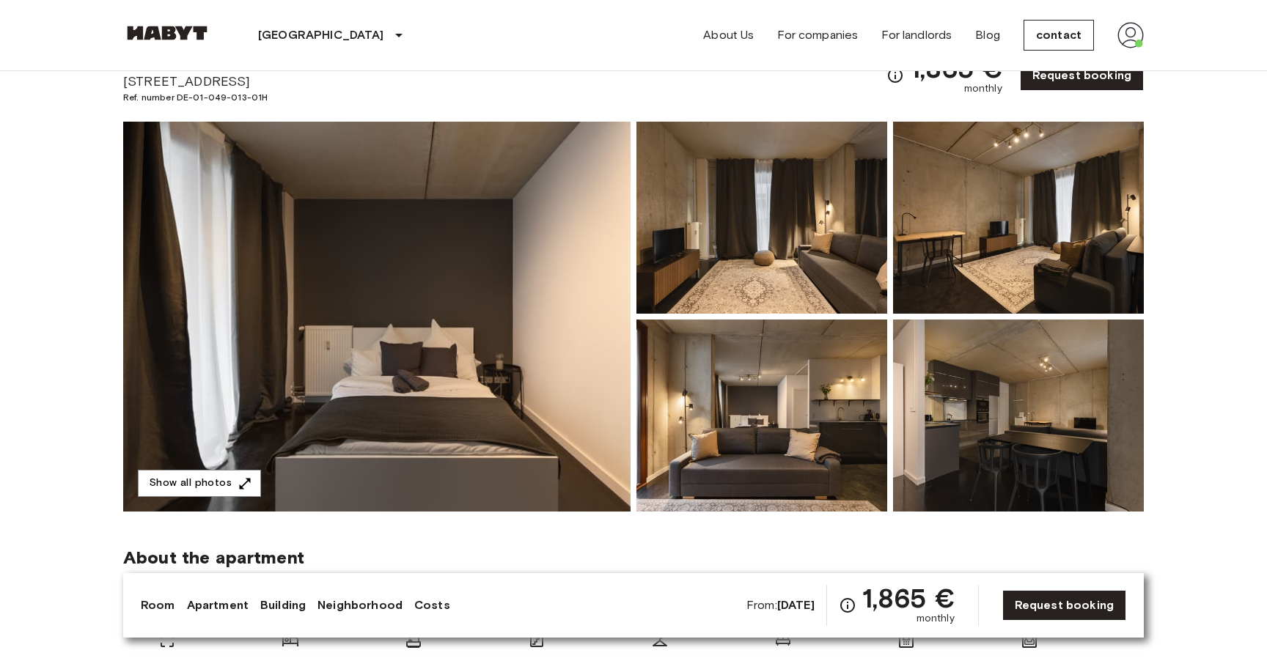
scroll to position [0, 0]
